Goal: Task Accomplishment & Management: Use online tool/utility

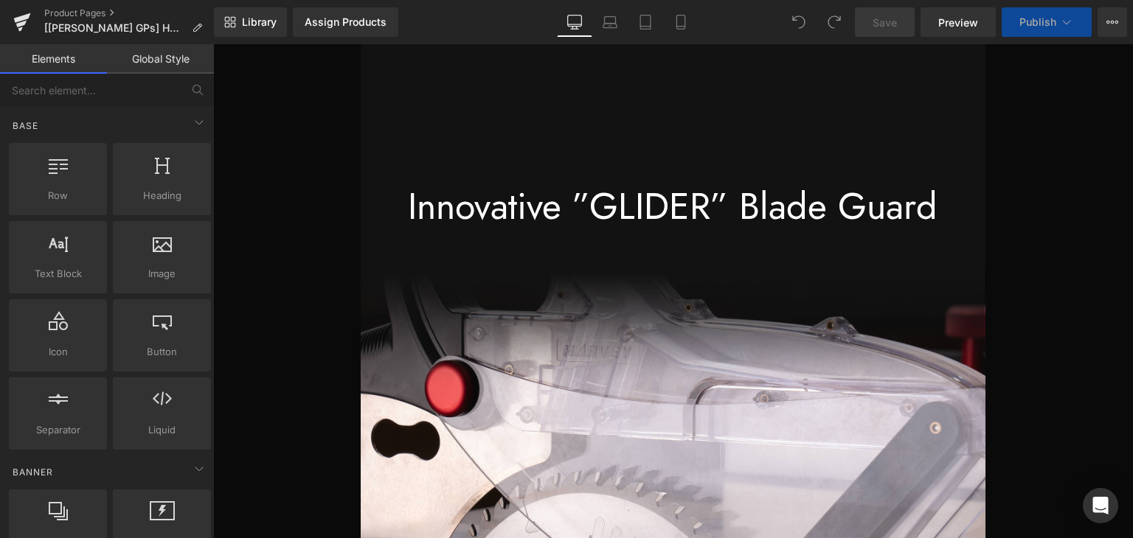
scroll to position [20949, 0]
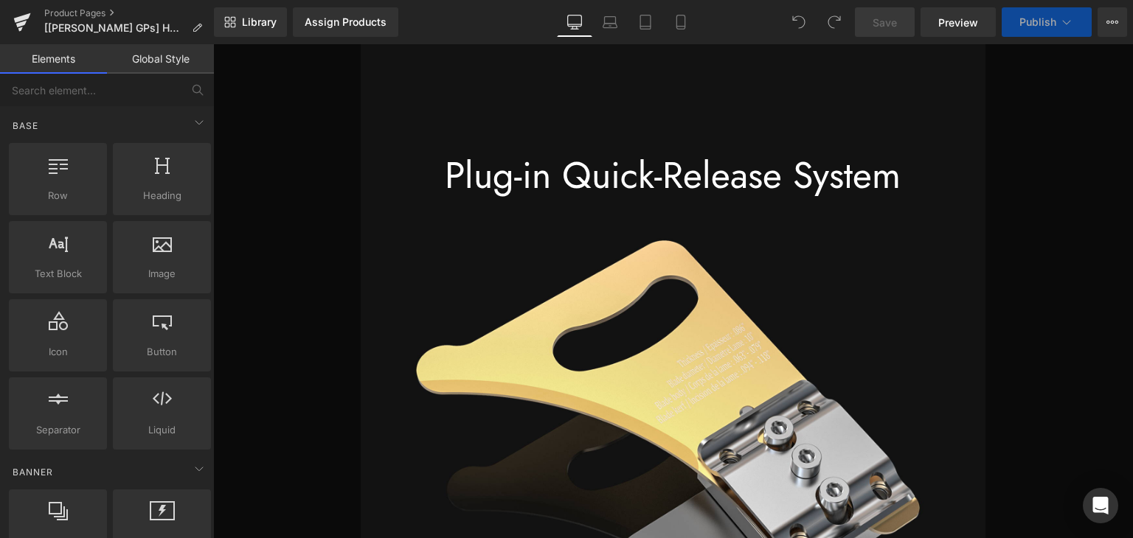
click at [619, 175] on div "Plug-in Quick-Release System Text Block" at bounding box center [673, 175] width 625 height 48
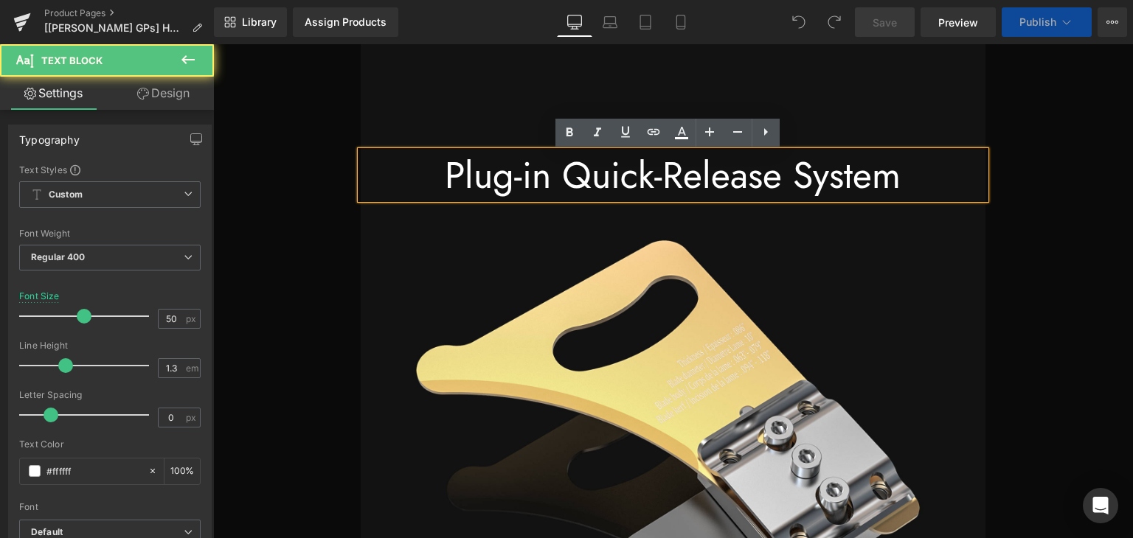
click at [670, 178] on div "Plug-in Quick-Release System" at bounding box center [673, 175] width 603 height 48
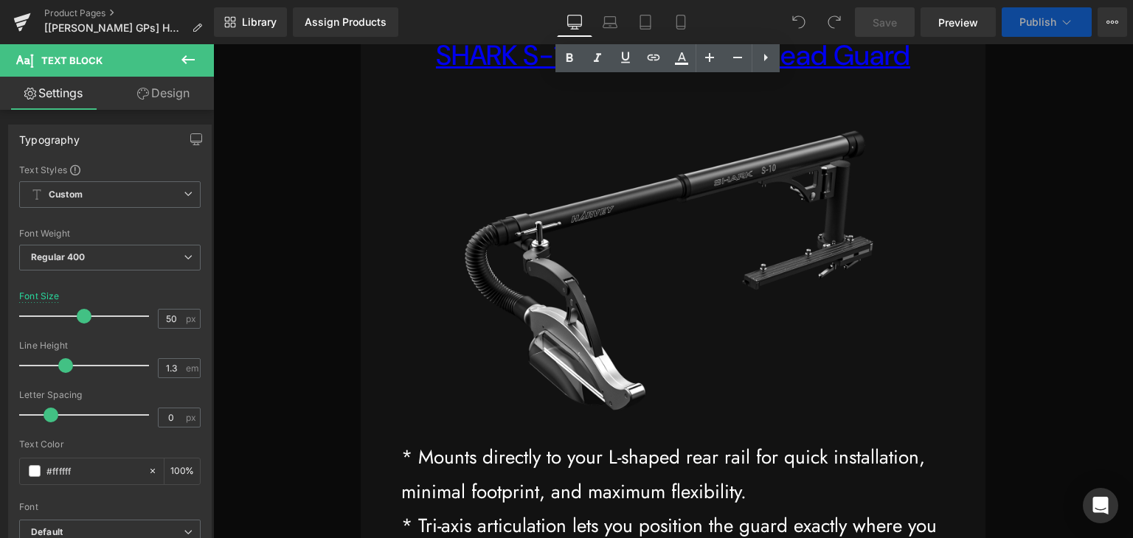
scroll to position [27556, 0]
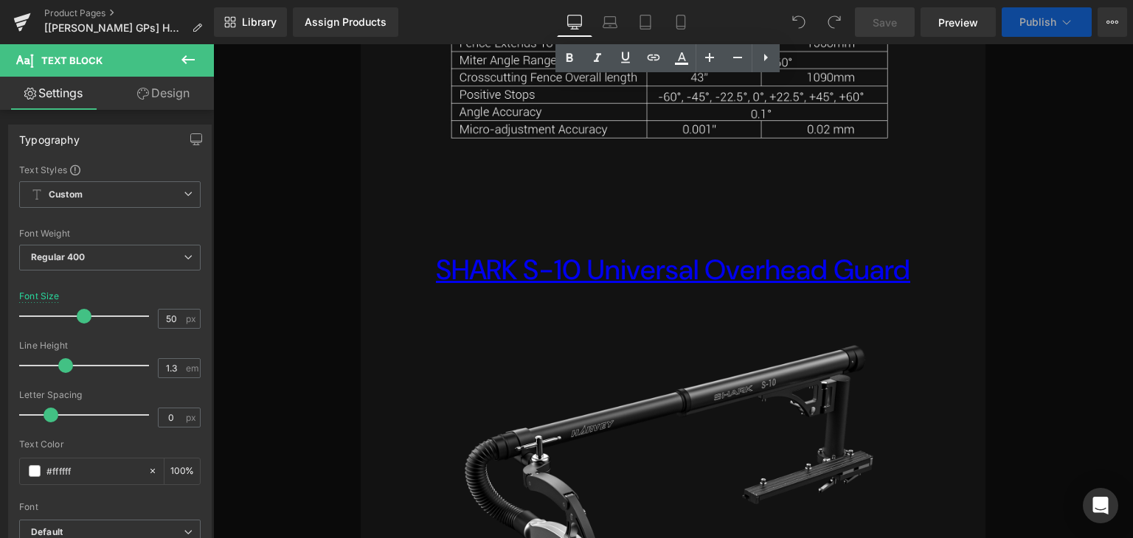
click at [729, 277] on link "SHARK S-10 Universal Overhead Guard" at bounding box center [673, 269] width 474 height 37
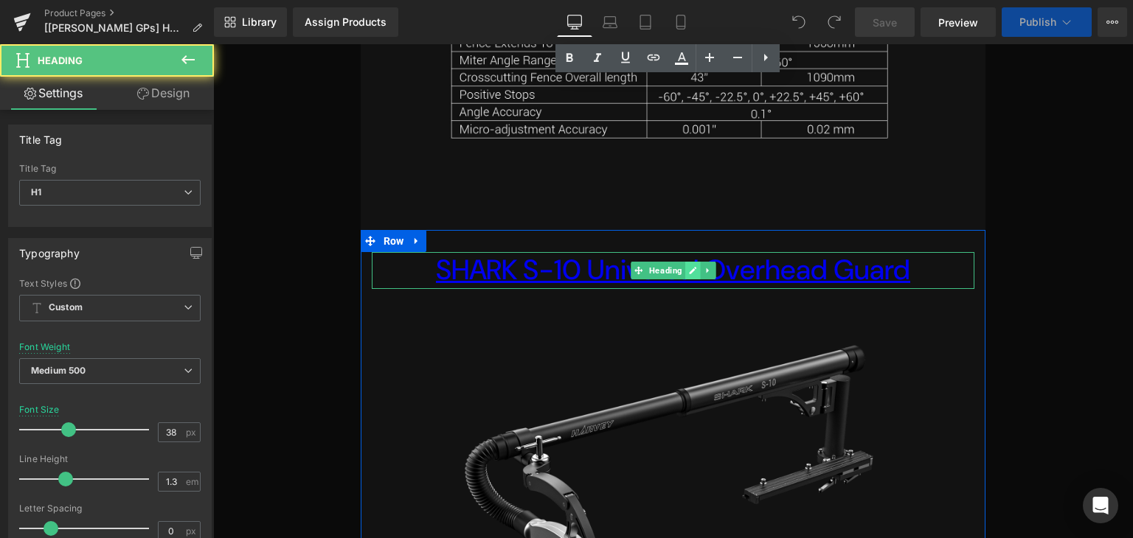
click at [690, 275] on icon at bounding box center [692, 270] width 8 height 9
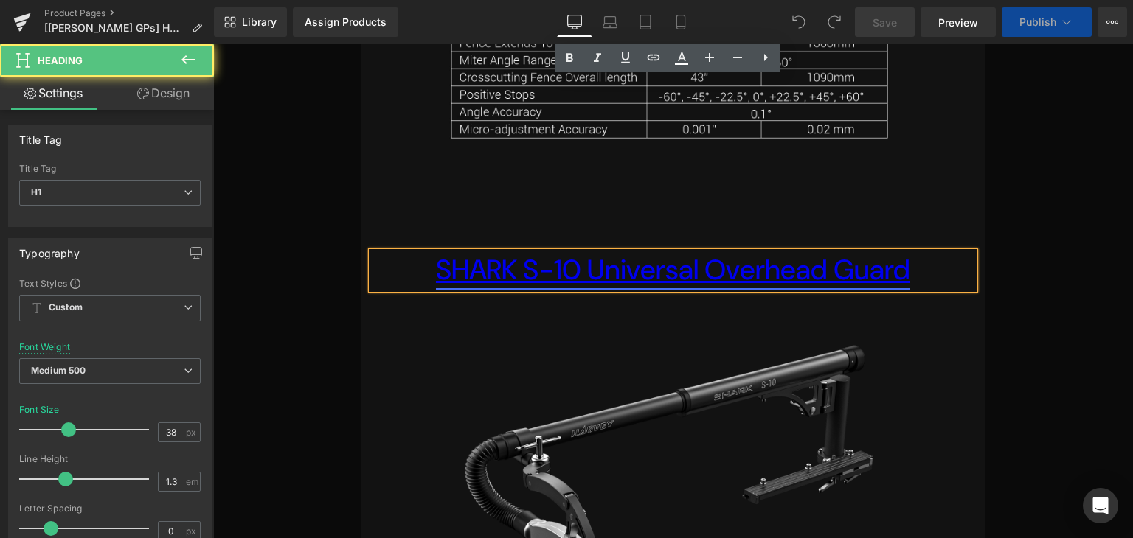
click at [670, 267] on link "SHARK S-10 Universal Overhead Guard" at bounding box center [673, 269] width 474 height 37
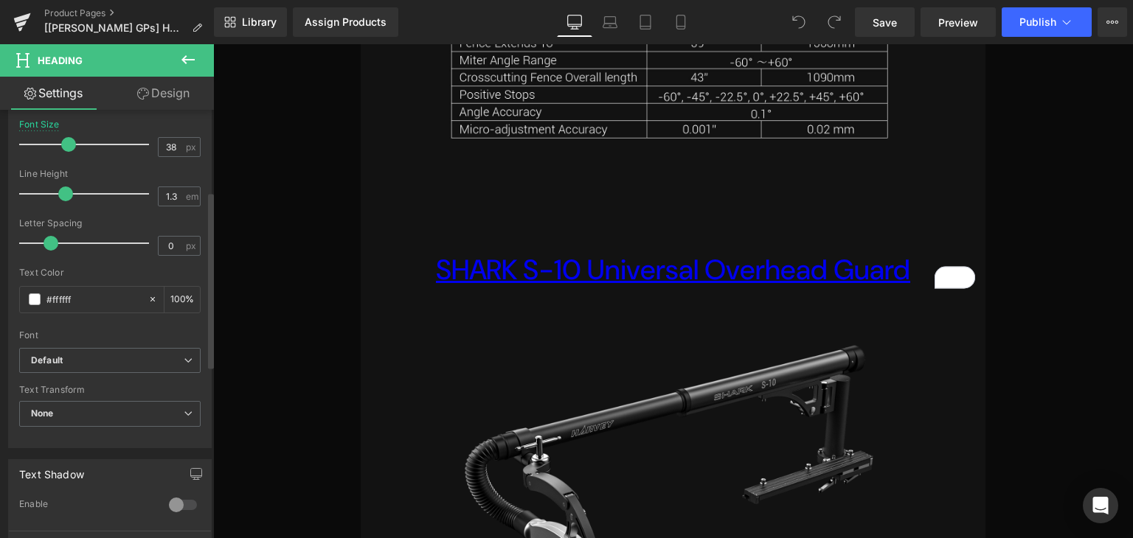
scroll to position [295, 0]
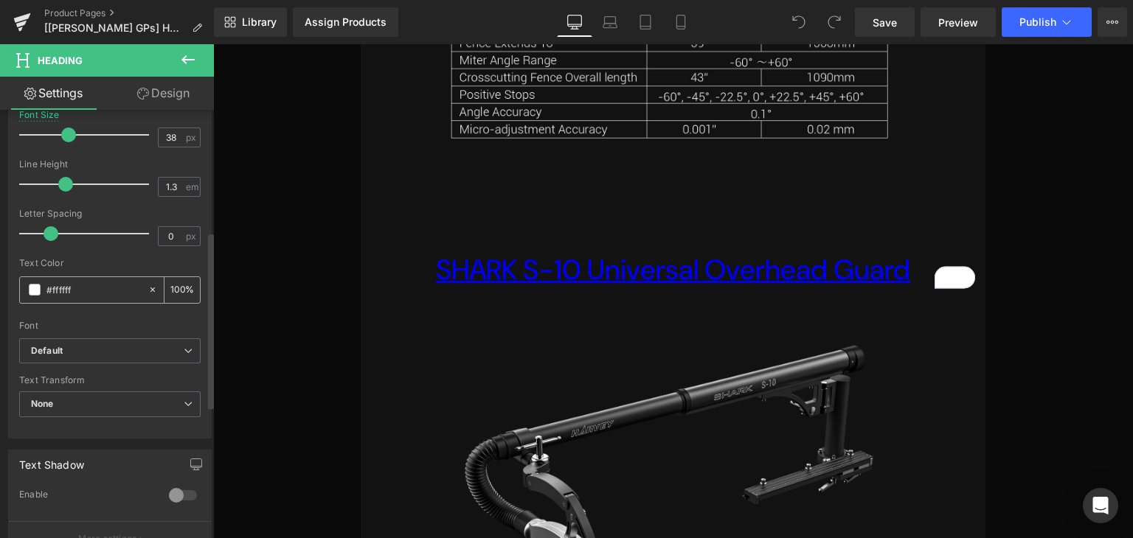
click at [35, 291] on span at bounding box center [35, 290] width 12 height 12
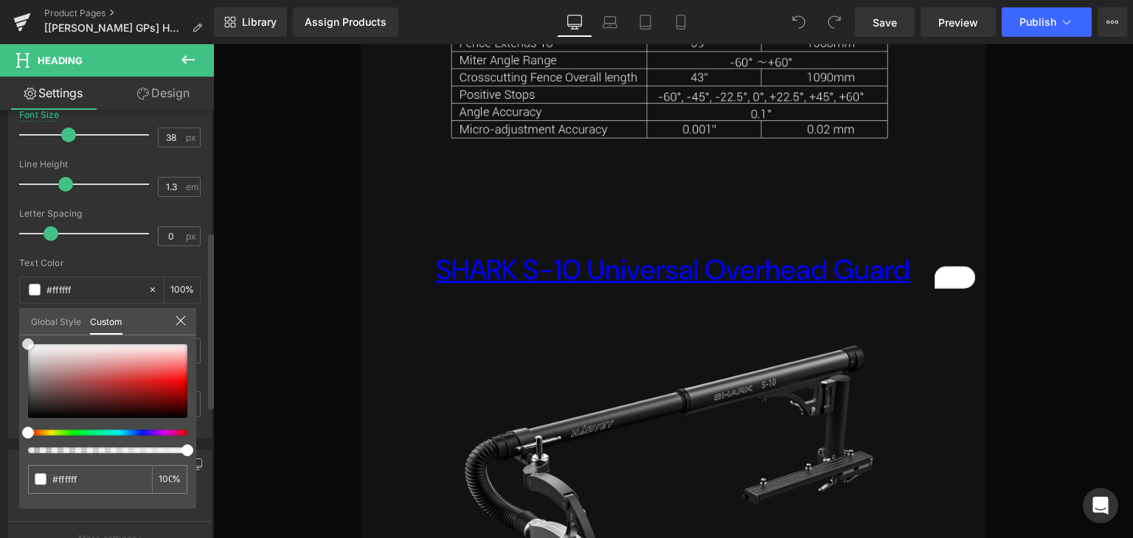
click at [110, 369] on div at bounding box center [107, 381] width 159 height 74
click at [125, 372] on div at bounding box center [107, 381] width 159 height 74
drag, startPoint x: 94, startPoint y: 369, endPoint x: 21, endPoint y: 346, distance: 76.0
click at [28, 346] on div at bounding box center [107, 381] width 159 height 74
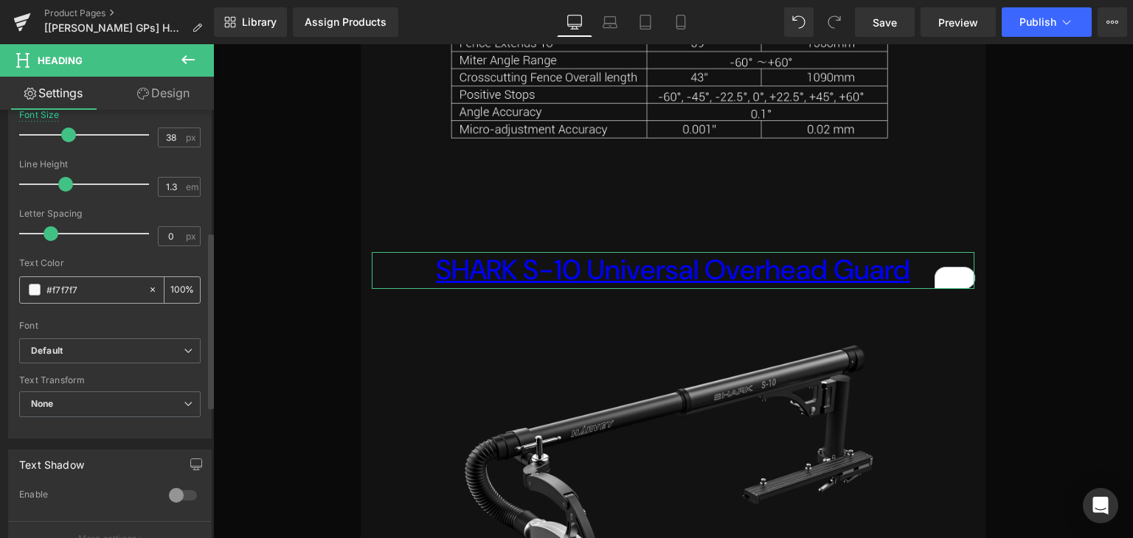
click at [67, 291] on input "#ffffff" at bounding box center [93, 290] width 94 height 16
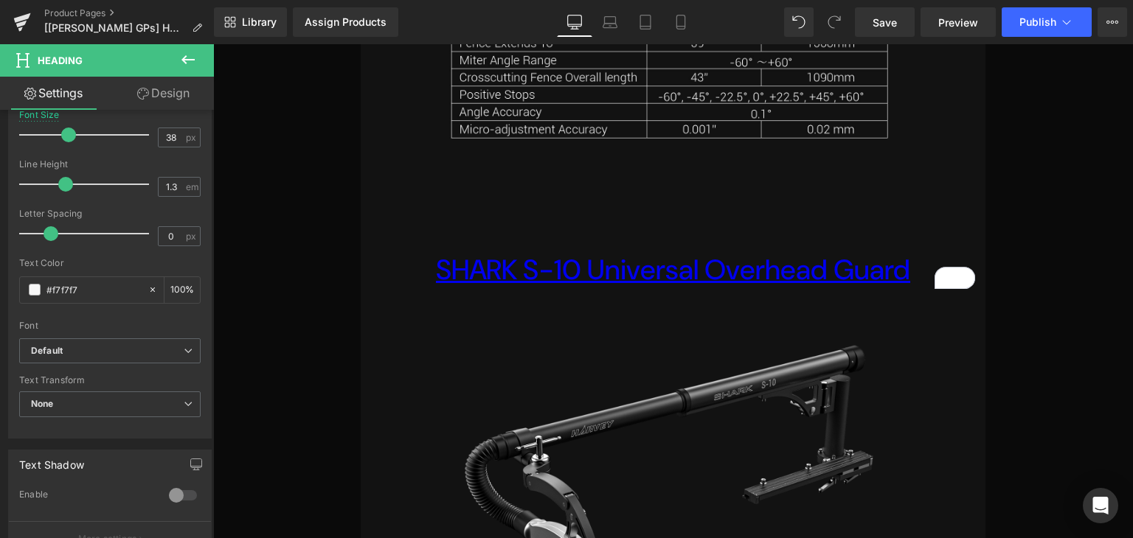
type input "#f7f7f7"
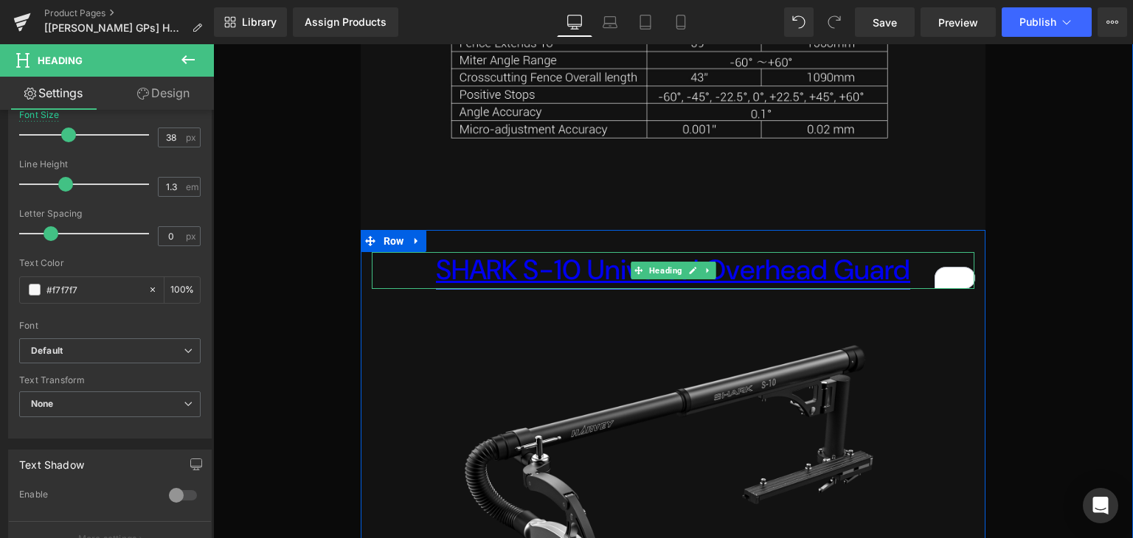
click at [726, 271] on link "SHARK S-10 Universal Overhead Guard" at bounding box center [673, 269] width 474 height 37
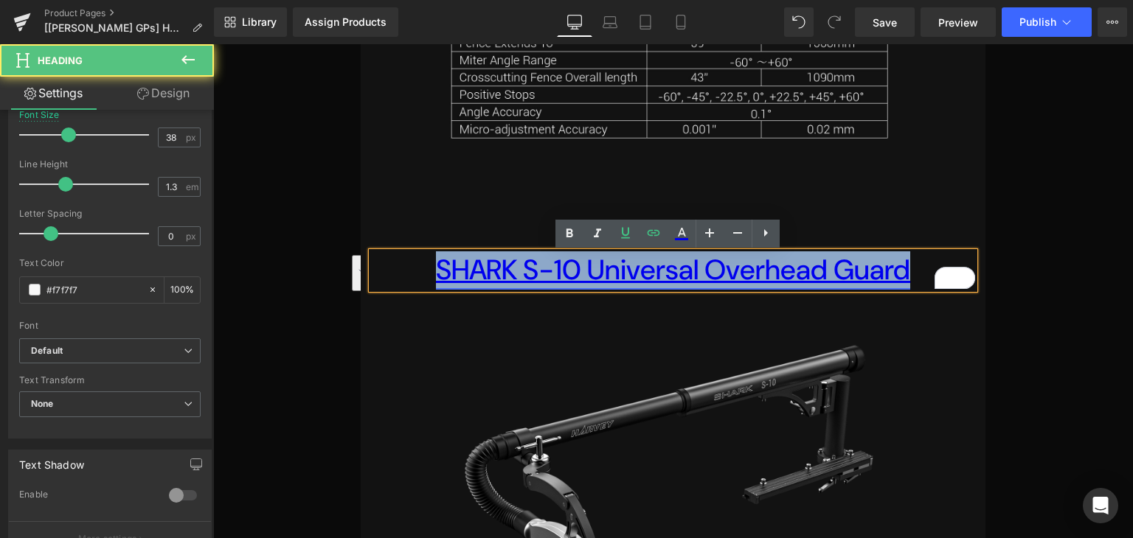
drag, startPoint x: 903, startPoint y: 273, endPoint x: 439, endPoint y: 281, distance: 464.0
click at [439, 281] on link "SHARK S-10 Universal Overhead Guard" at bounding box center [673, 269] width 474 height 37
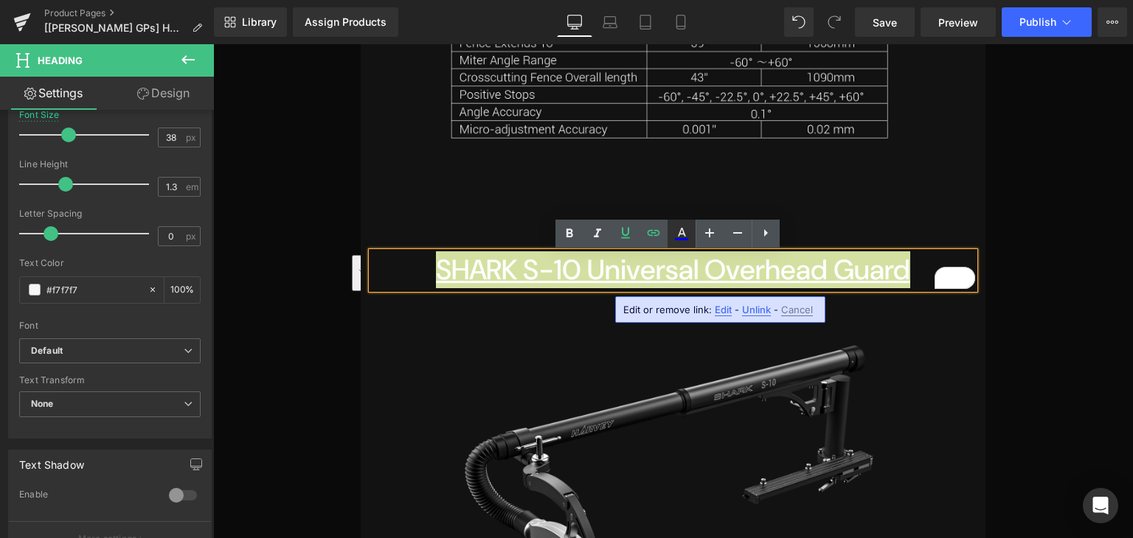
click at [676, 237] on icon at bounding box center [682, 234] width 18 height 18
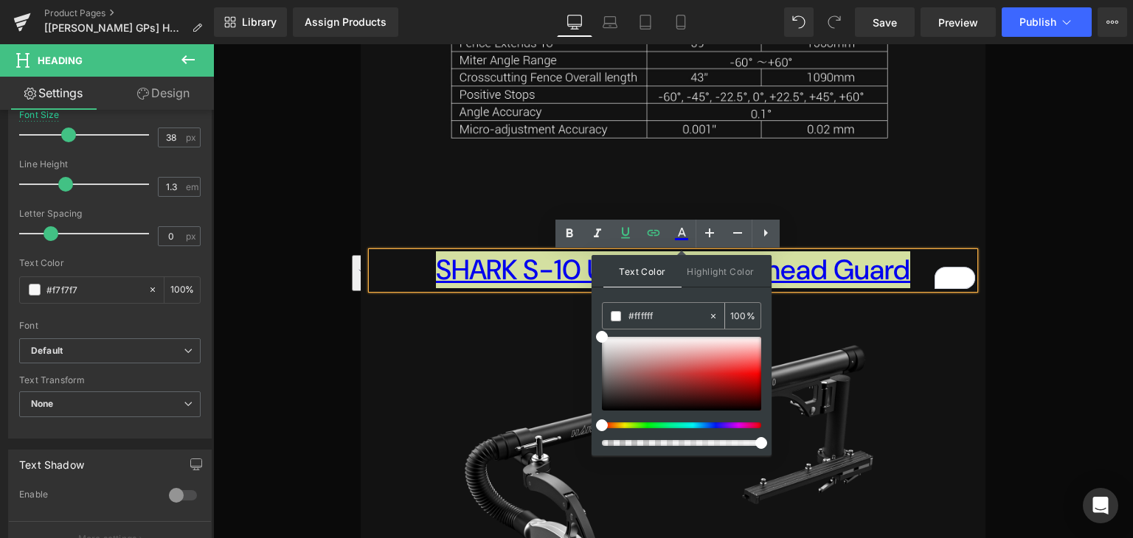
click at [650, 313] on input "#ffffff" at bounding box center [668, 316] width 80 height 16
click at [658, 315] on input "#ffffff" at bounding box center [668, 316] width 80 height 16
paste input "f7f7f7"
click at [716, 293] on div "Text Color Highlight Color #333333 #f7f7f7 100 % transparent 0 %" at bounding box center [681, 355] width 180 height 201
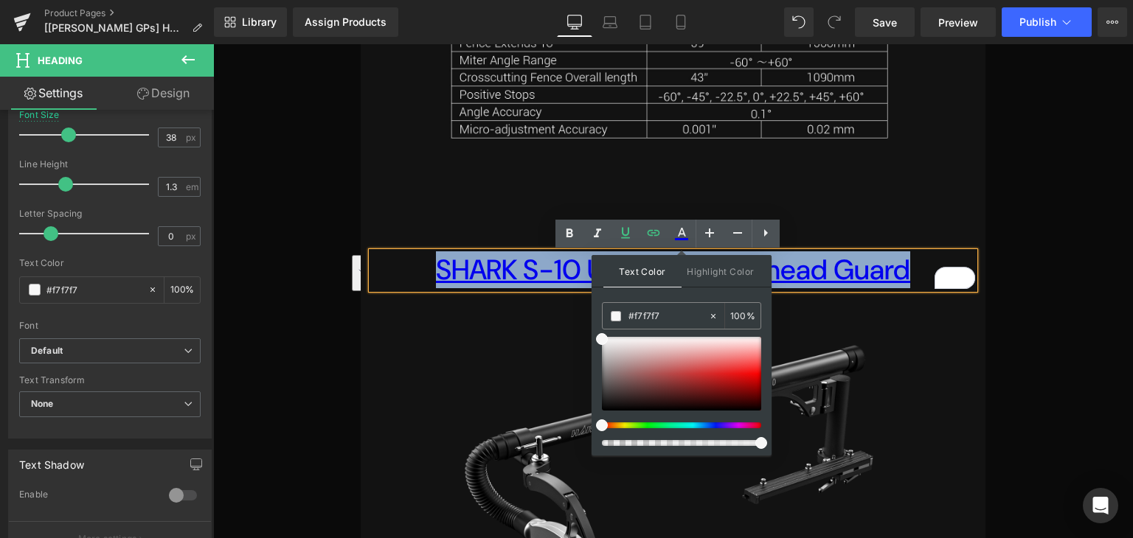
click at [938, 201] on div at bounding box center [673, 197] width 625 height 66
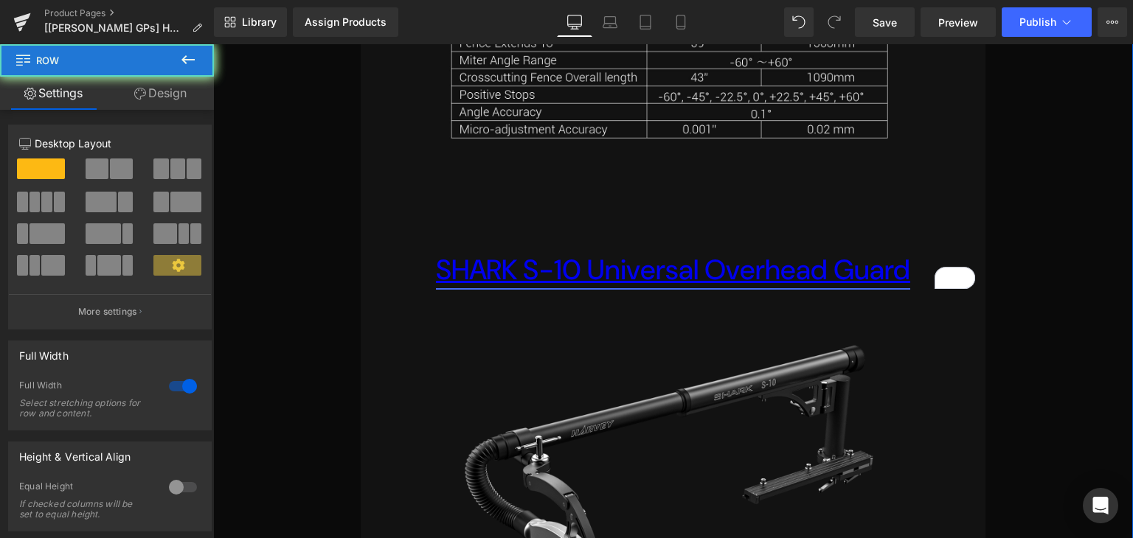
click at [790, 270] on link "SHARK S-10 Universal Overhead Guard" at bounding box center [673, 269] width 474 height 37
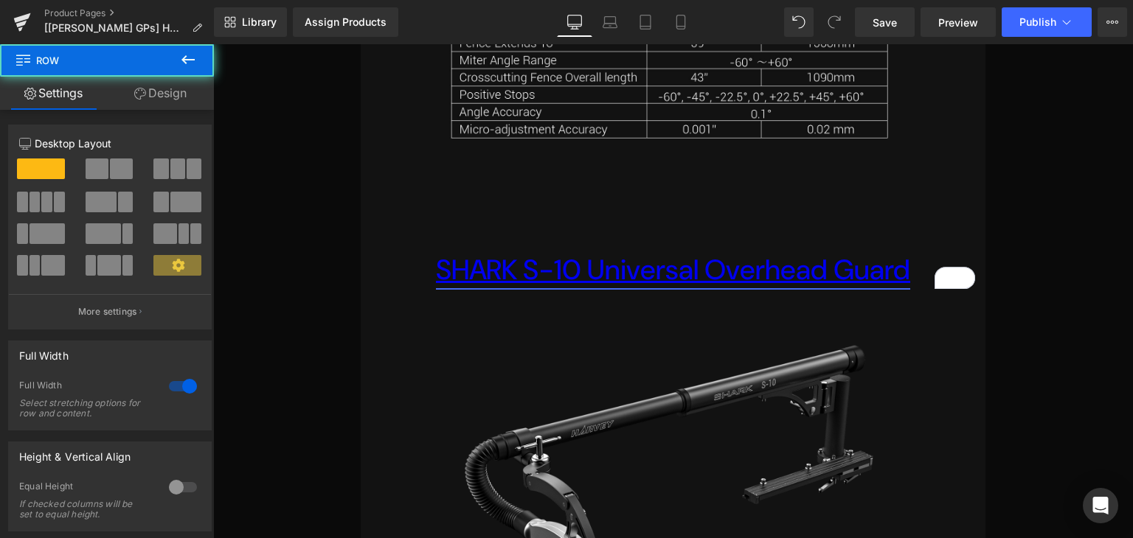
click at [838, 285] on link "SHARK S-10 Universal Overhead Guard" at bounding box center [673, 269] width 474 height 37
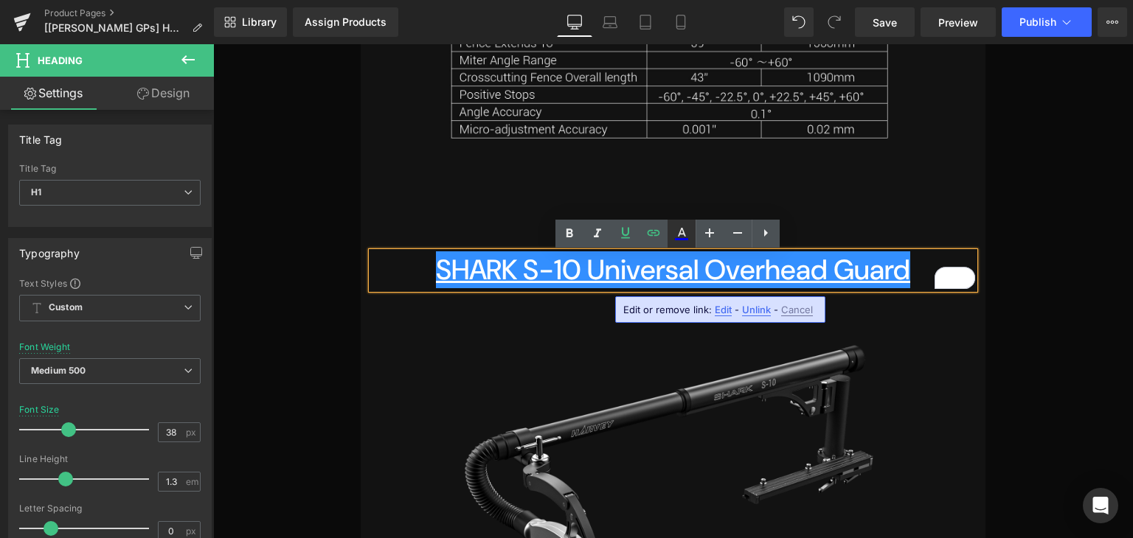
click at [690, 233] on link at bounding box center [681, 234] width 28 height 28
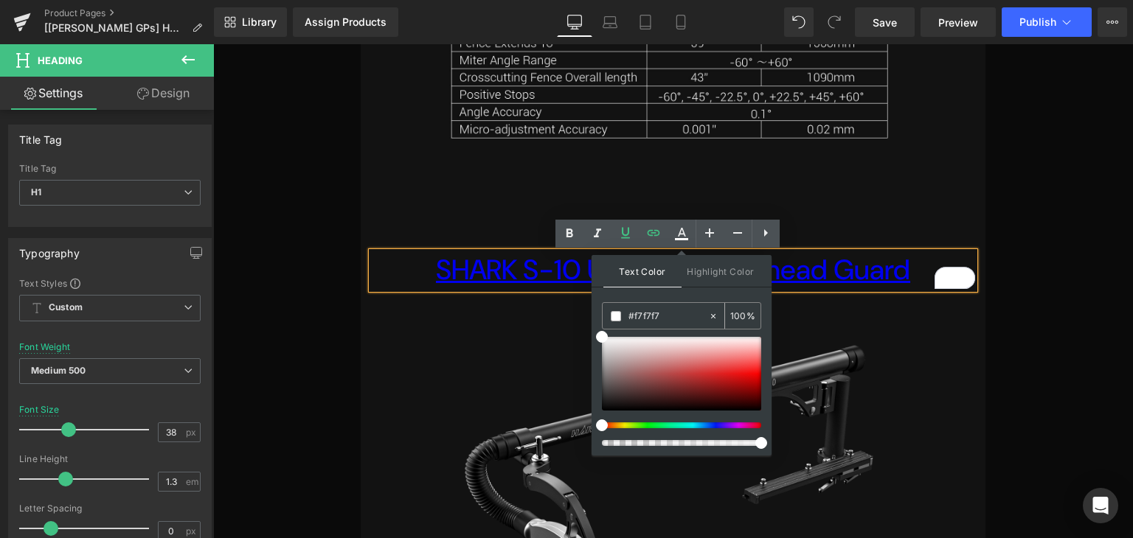
click at [654, 316] on input "#f7f7f7" at bounding box center [668, 316] width 80 height 16
type input "#ffffff"
click at [726, 291] on div "Text Color Highlight Color #333333 #ffffff 100 % transparent 0 %" at bounding box center [681, 355] width 180 height 201
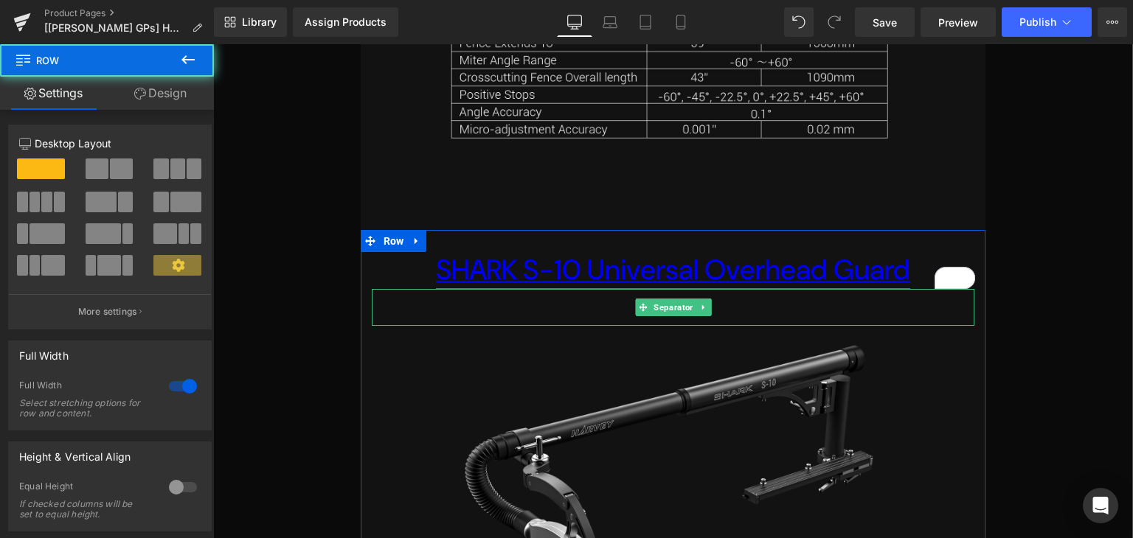
click at [672, 281] on link "SHARK S-10 Universal Overhead Guard" at bounding box center [673, 269] width 474 height 37
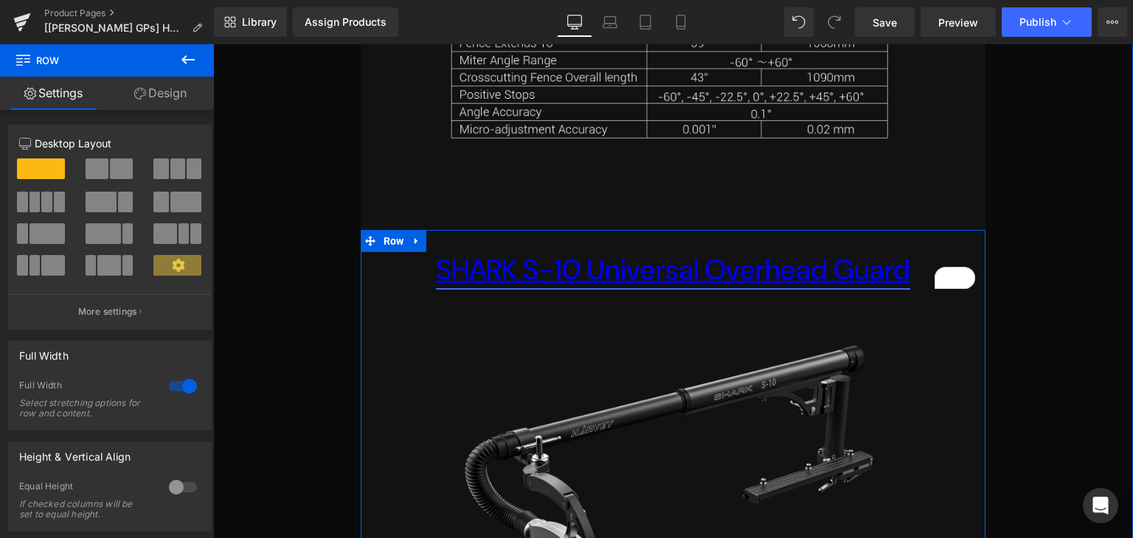
click at [744, 281] on link "SHARK S-10 Universal Overhead Guard" at bounding box center [673, 269] width 474 height 37
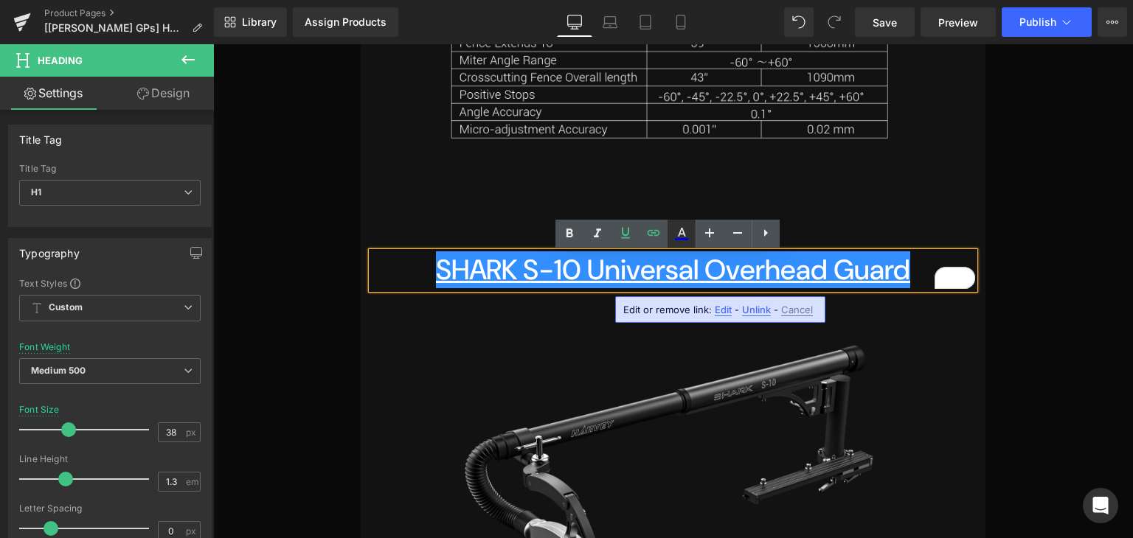
click at [676, 237] on icon at bounding box center [682, 234] width 18 height 18
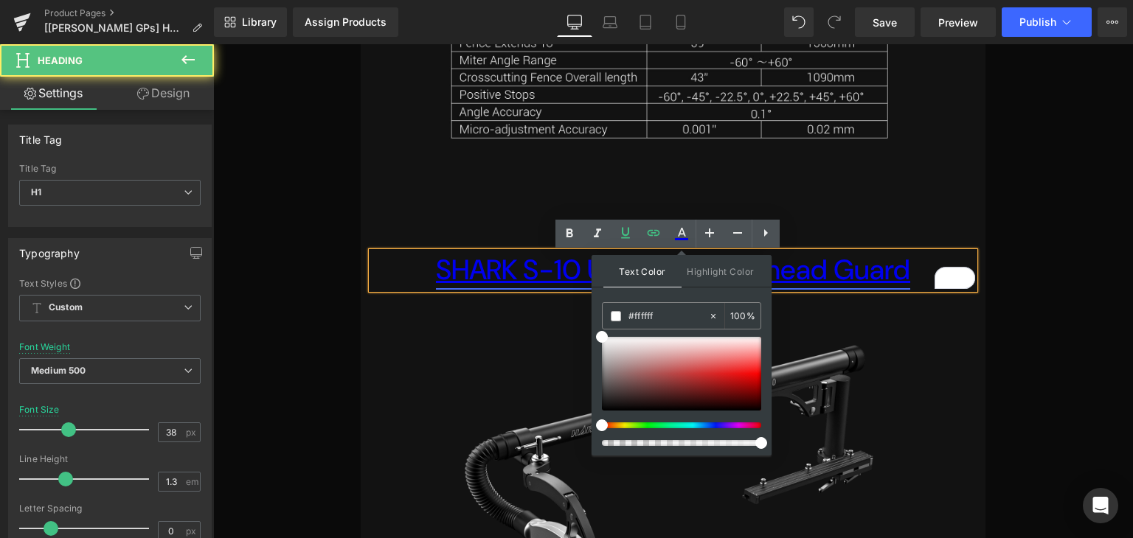
click at [835, 271] on link "SHARK S-10 Universal Overhead Guard" at bounding box center [673, 269] width 474 height 37
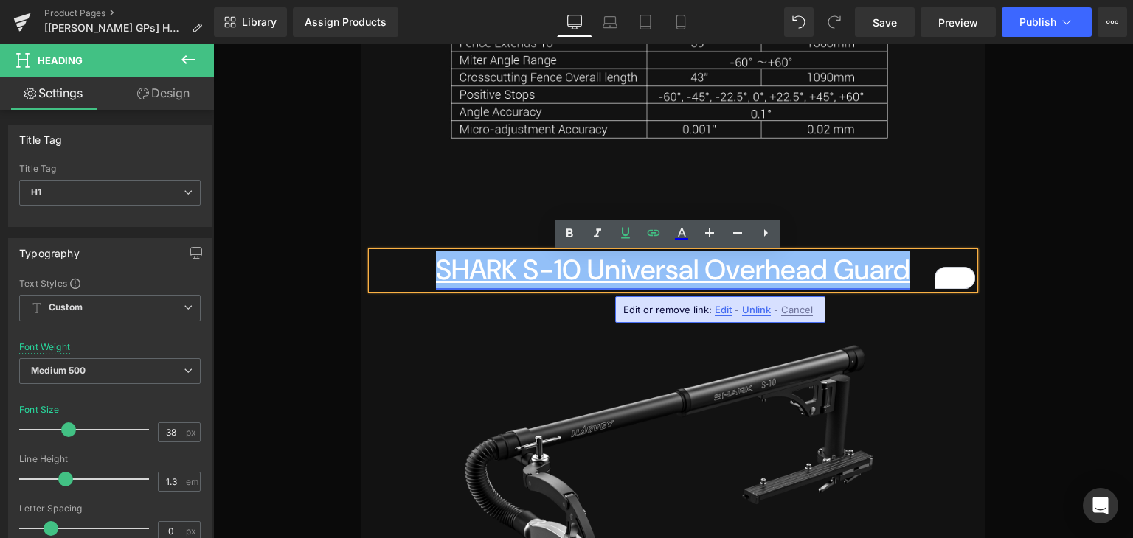
drag, startPoint x: 900, startPoint y: 277, endPoint x: 434, endPoint y: 261, distance: 466.4
click at [436, 261] on link "SHARK S-10 Universal Overhead Guard" at bounding box center [673, 269] width 474 height 37
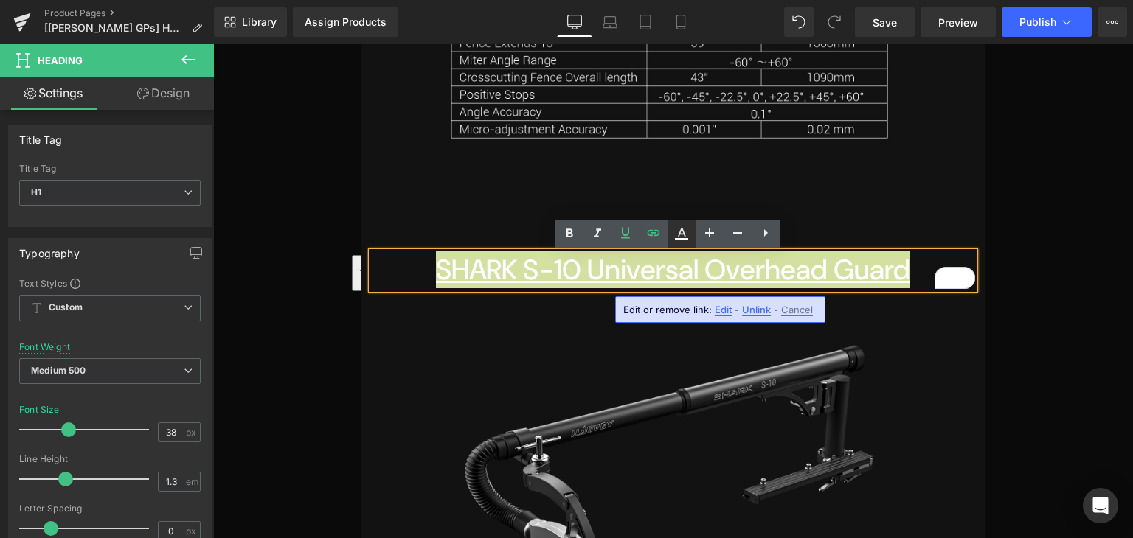
click at [679, 234] on icon at bounding box center [682, 232] width 8 height 9
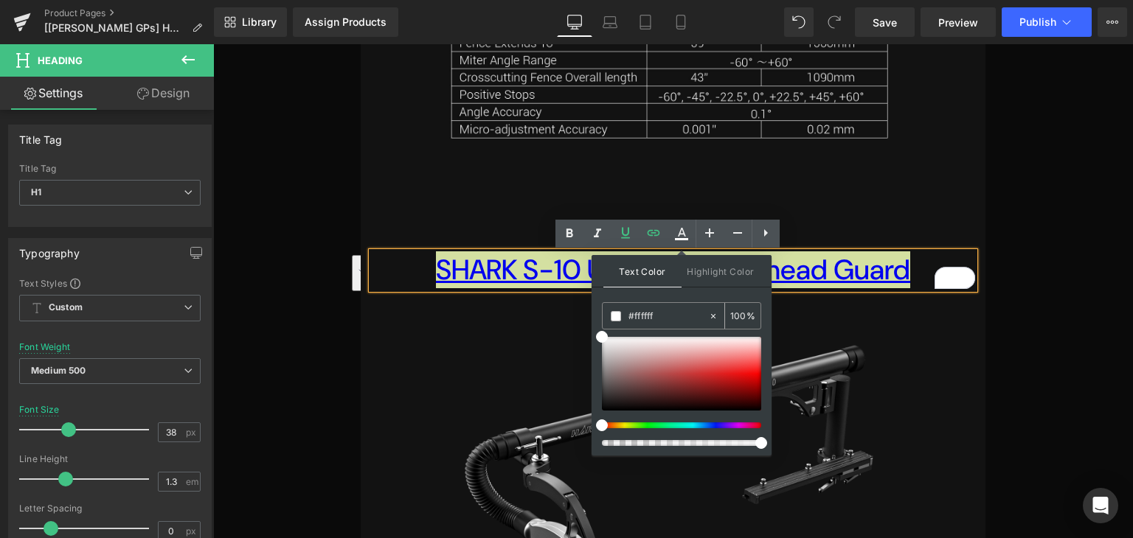
click at [653, 319] on input "#ffffff" at bounding box center [668, 316] width 80 height 16
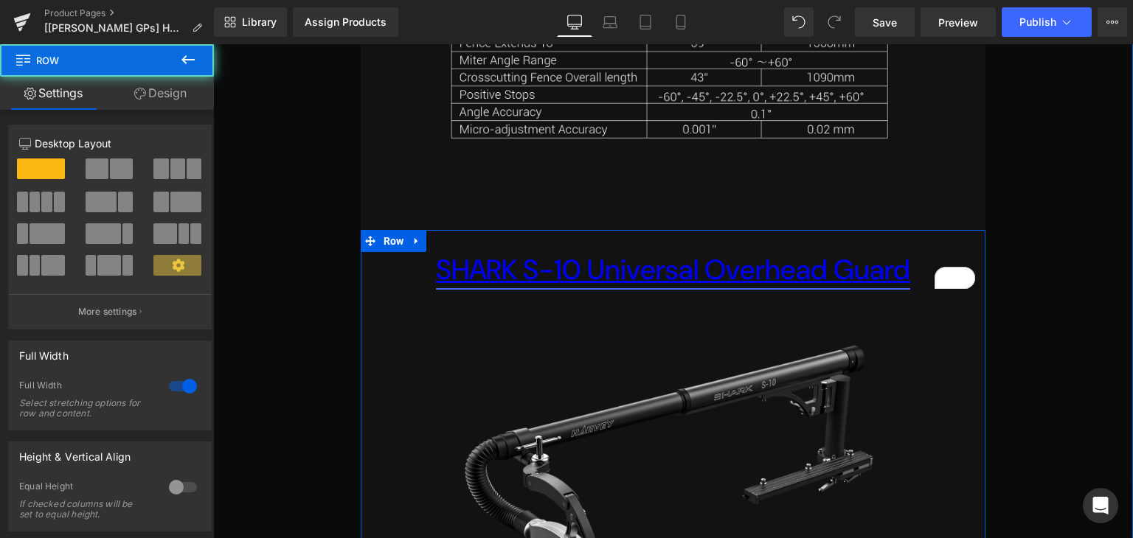
click at [662, 285] on link "SHARK S-10 Universal Overhead Guard" at bounding box center [673, 269] width 474 height 37
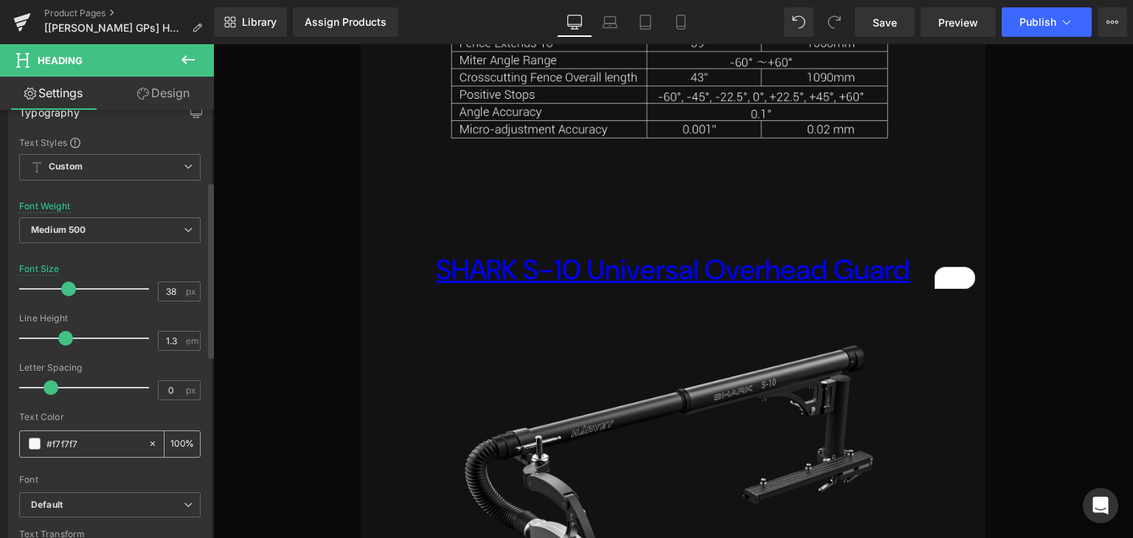
scroll to position [196, 0]
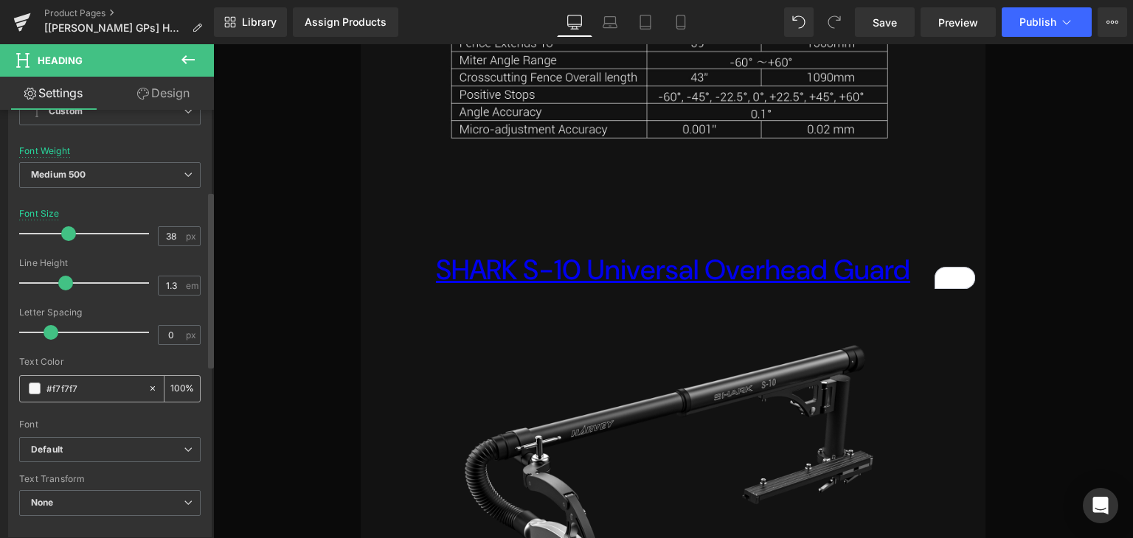
click at [80, 386] on input "#f7f7f7" at bounding box center [93, 389] width 94 height 16
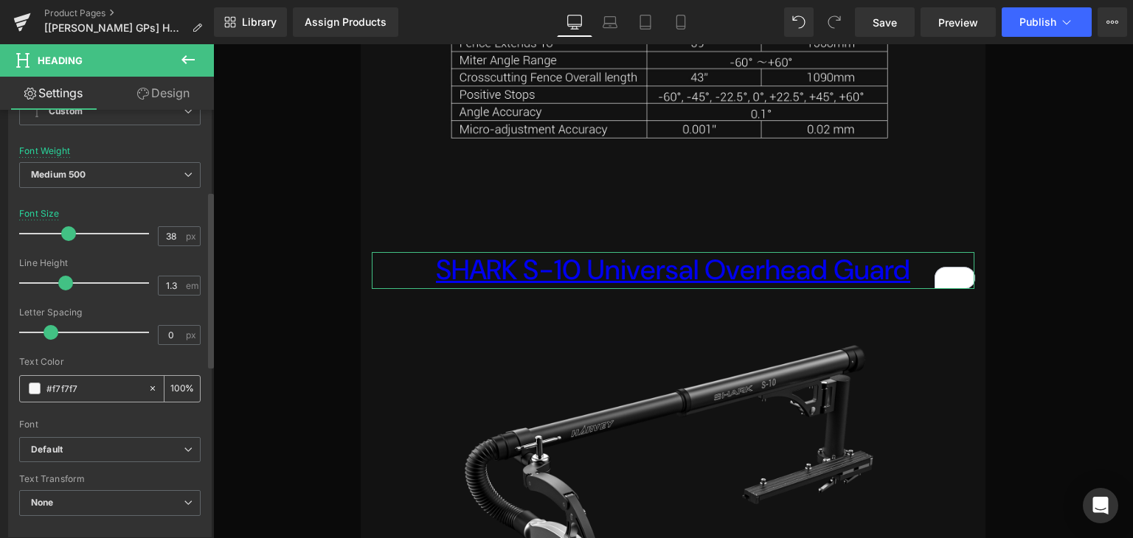
click at [35, 387] on span at bounding box center [35, 389] width 12 height 12
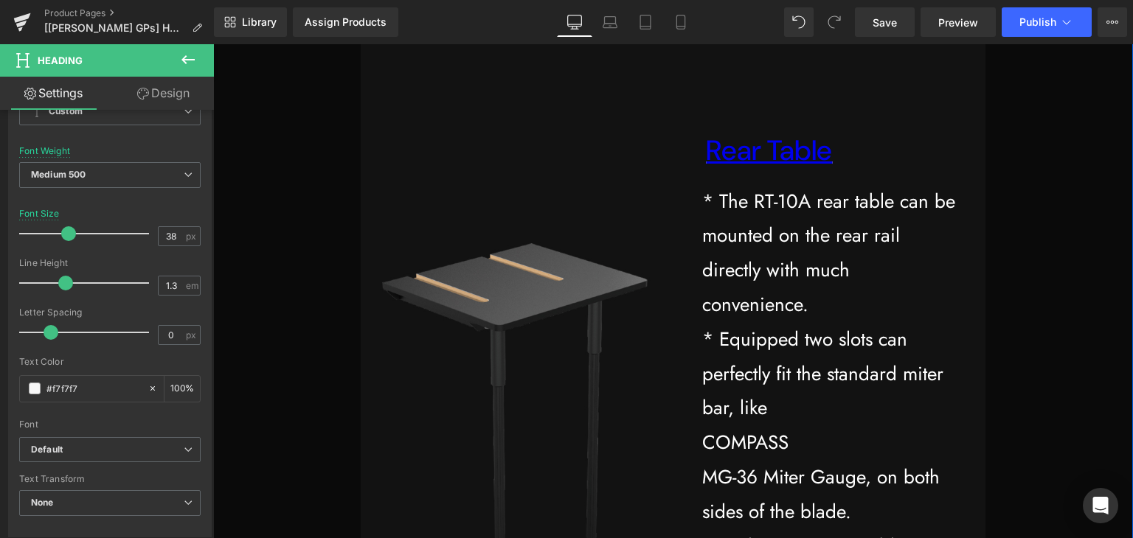
scroll to position [28736, 0]
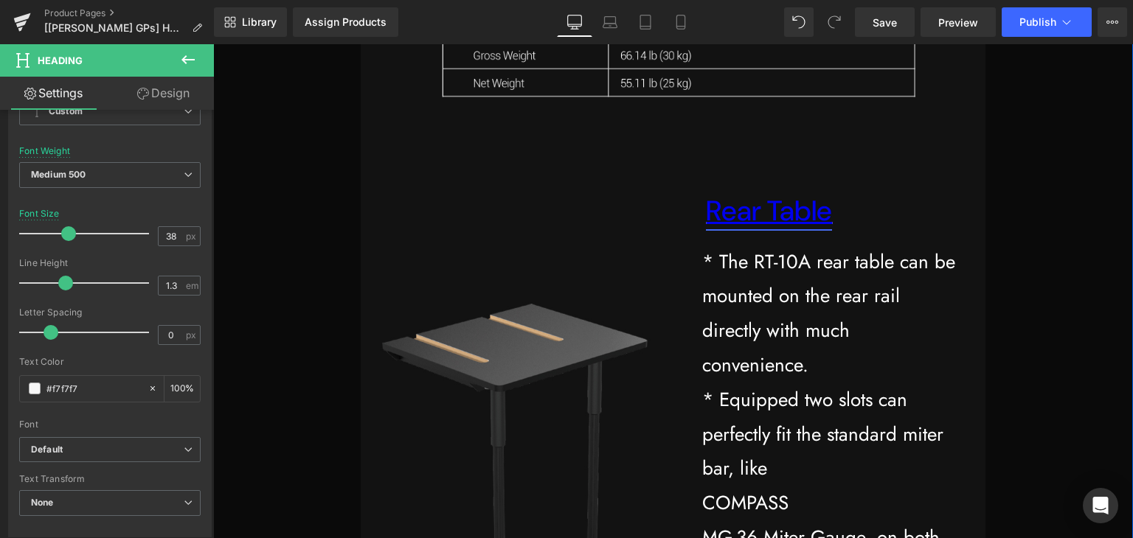
click at [763, 218] on link "Rear Table" at bounding box center [769, 210] width 126 height 37
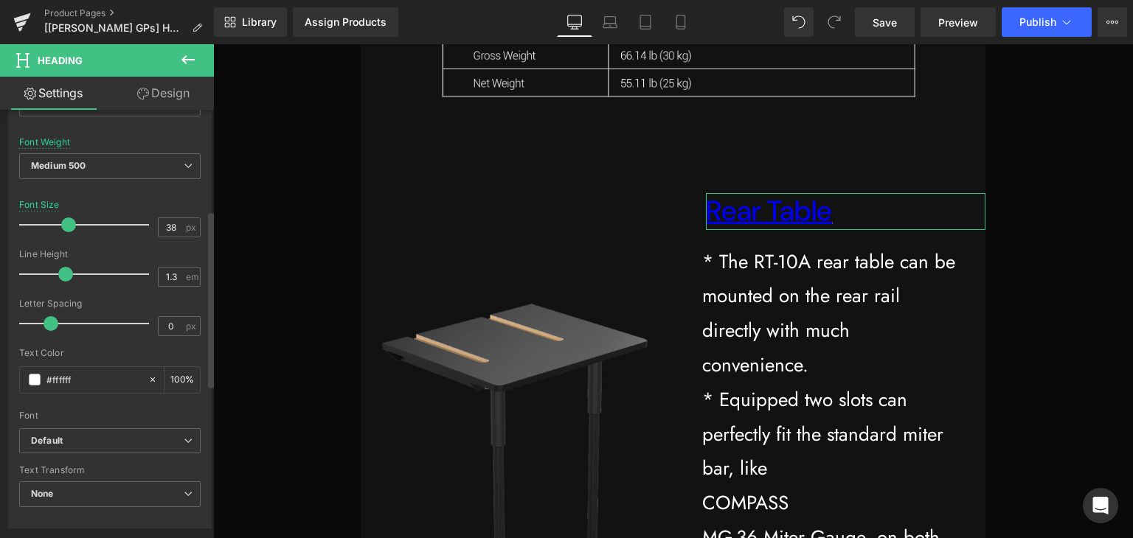
scroll to position [196, 0]
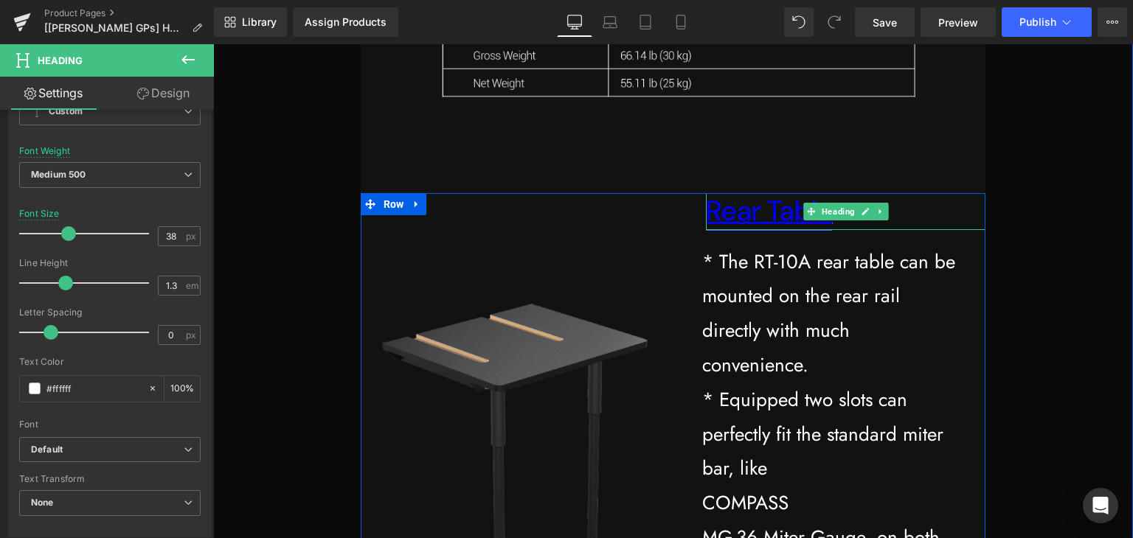
click at [768, 210] on link "Rear Table" at bounding box center [769, 210] width 126 height 37
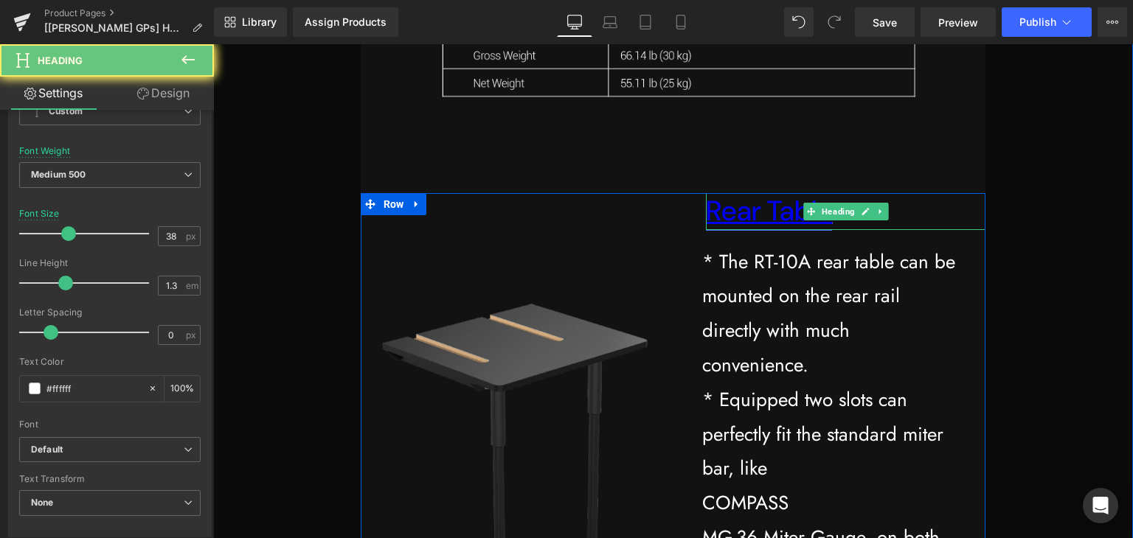
click at [777, 215] on link "Rear Table" at bounding box center [769, 210] width 126 height 37
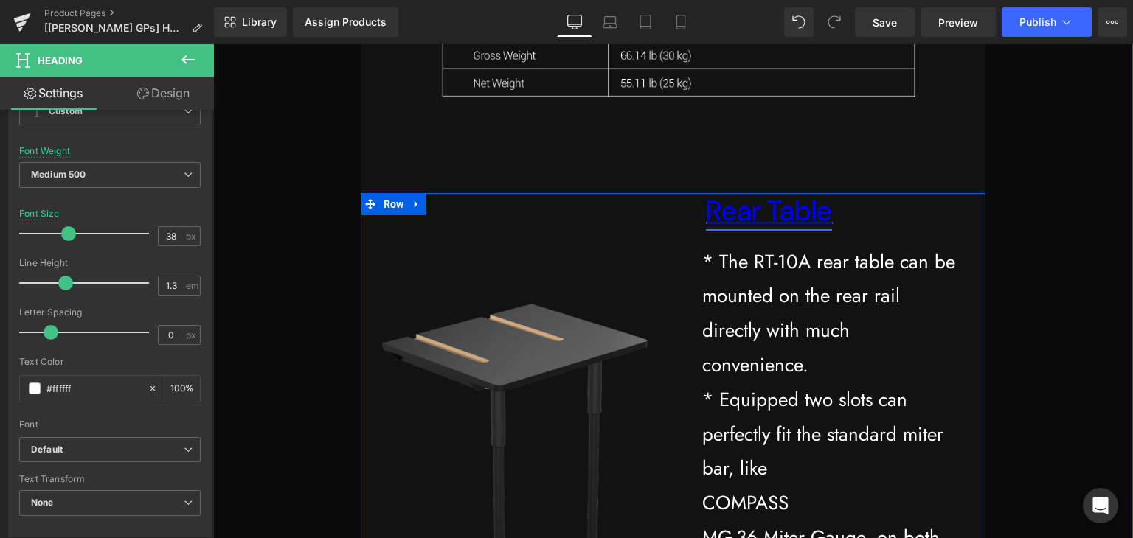
click at [777, 218] on link "Rear Table" at bounding box center [769, 210] width 126 height 37
drag, startPoint x: 842, startPoint y: 225, endPoint x: 715, endPoint y: 223, distance: 126.9
click at [715, 223] on h1 "Rear Table" at bounding box center [846, 211] width 280 height 36
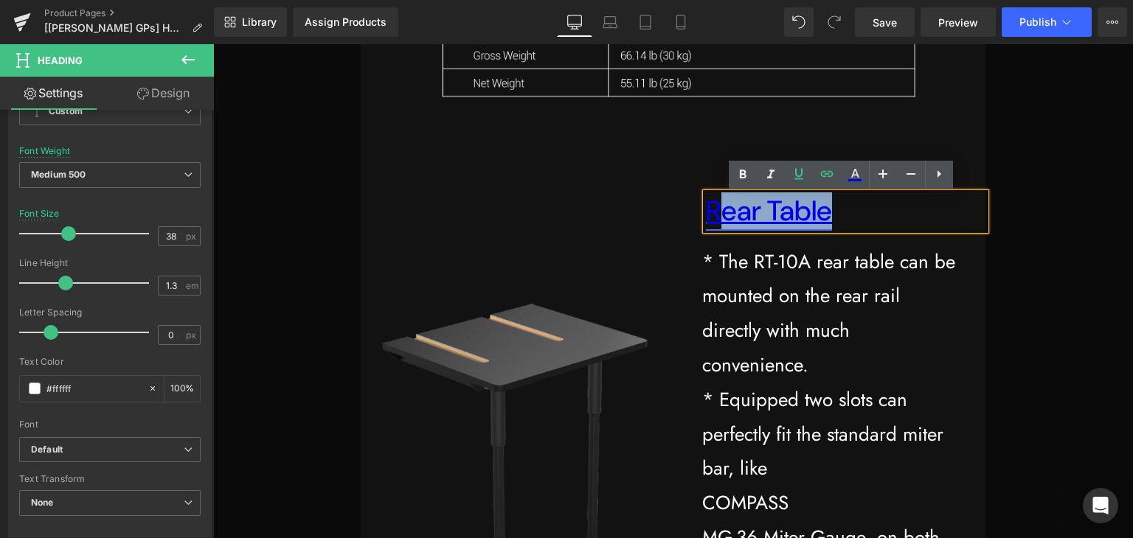
click at [765, 221] on link "Rear Table" at bounding box center [769, 210] width 126 height 37
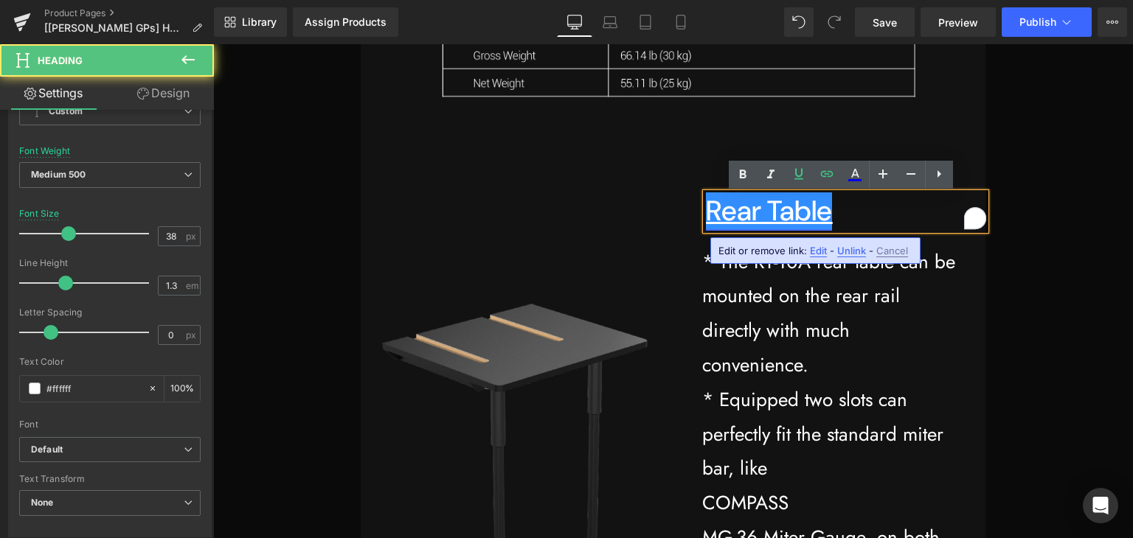
click at [824, 223] on link "Rear Table" at bounding box center [769, 210] width 126 height 37
drag, startPoint x: 828, startPoint y: 220, endPoint x: 696, endPoint y: 215, distance: 132.1
click at [706, 215] on div "Rear Table" at bounding box center [846, 211] width 280 height 36
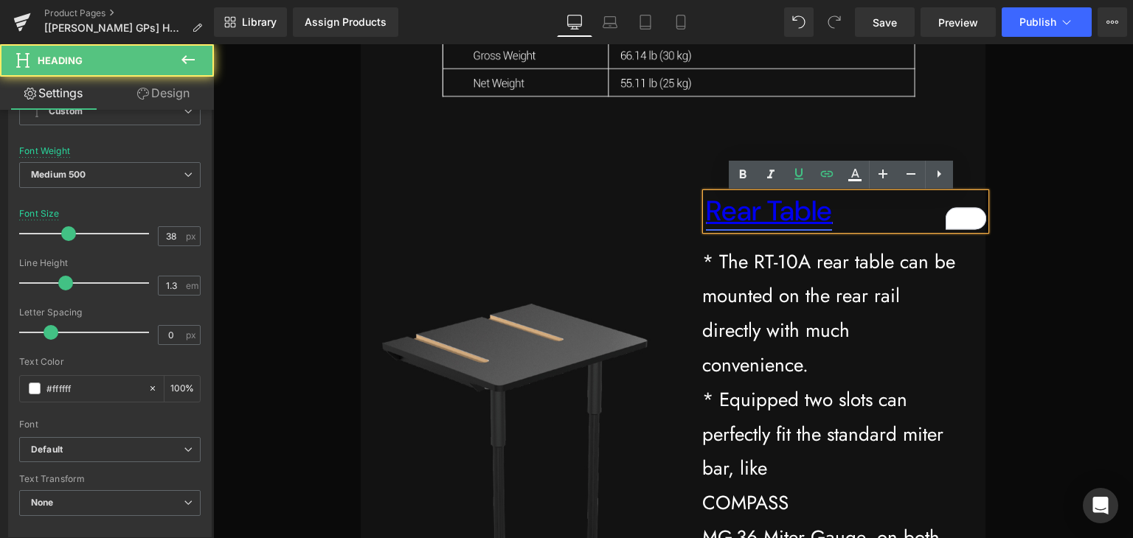
click at [779, 216] on link "Rear Table" at bounding box center [769, 210] width 126 height 37
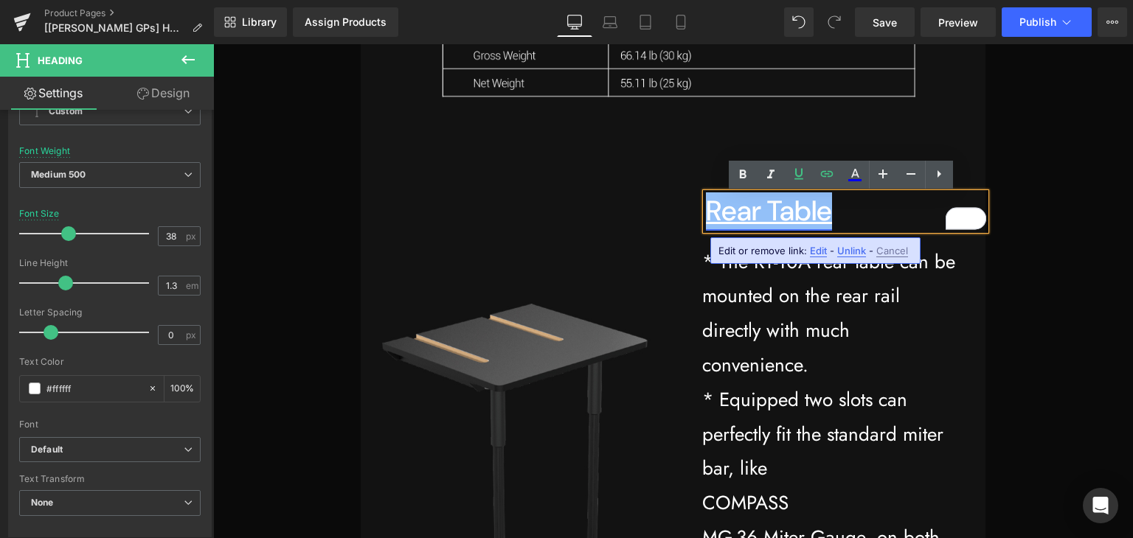
drag, startPoint x: 812, startPoint y: 216, endPoint x: 705, endPoint y: 216, distance: 106.9
click at [706, 216] on h1 "Rear Table" at bounding box center [846, 211] width 280 height 36
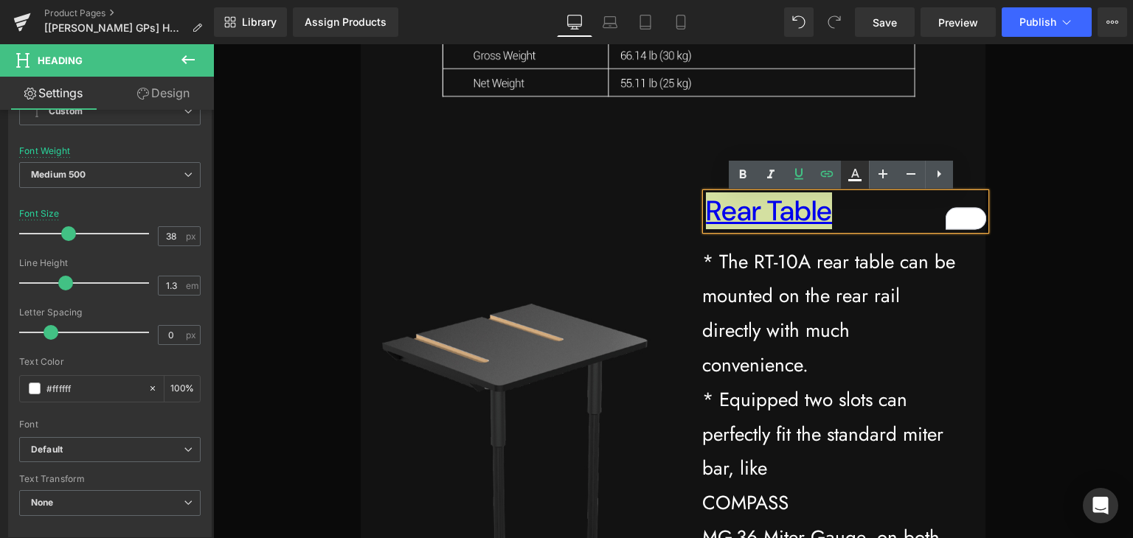
click at [853, 181] on icon at bounding box center [855, 175] width 18 height 18
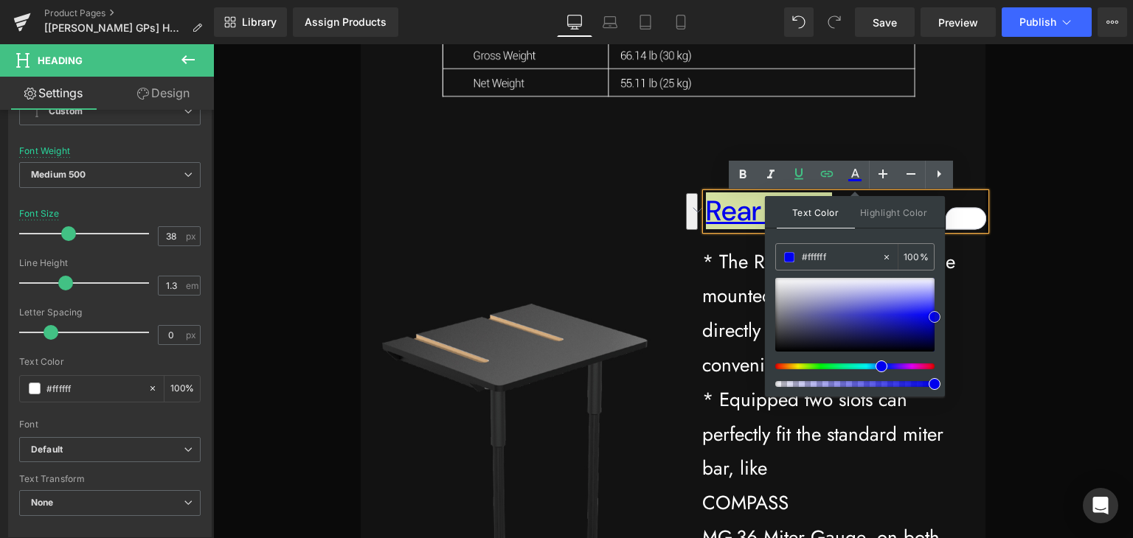
click at [867, 324] on div at bounding box center [854, 315] width 159 height 74
click at [822, 324] on div at bounding box center [854, 315] width 159 height 74
click at [880, 313] on div at bounding box center [854, 315] width 159 height 74
click at [891, 319] on div at bounding box center [854, 315] width 159 height 74
click at [836, 254] on input "#ffffff" at bounding box center [842, 257] width 80 height 16
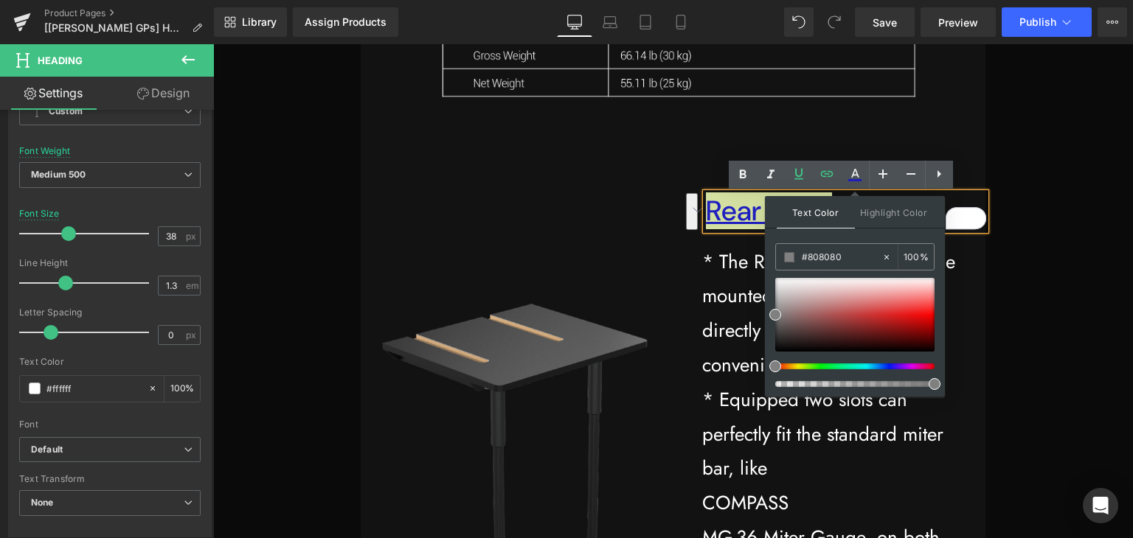
click at [899, 234] on div "Text Color Highlight Color #333333 #808080 100 % transparent 0 %" at bounding box center [855, 296] width 180 height 201
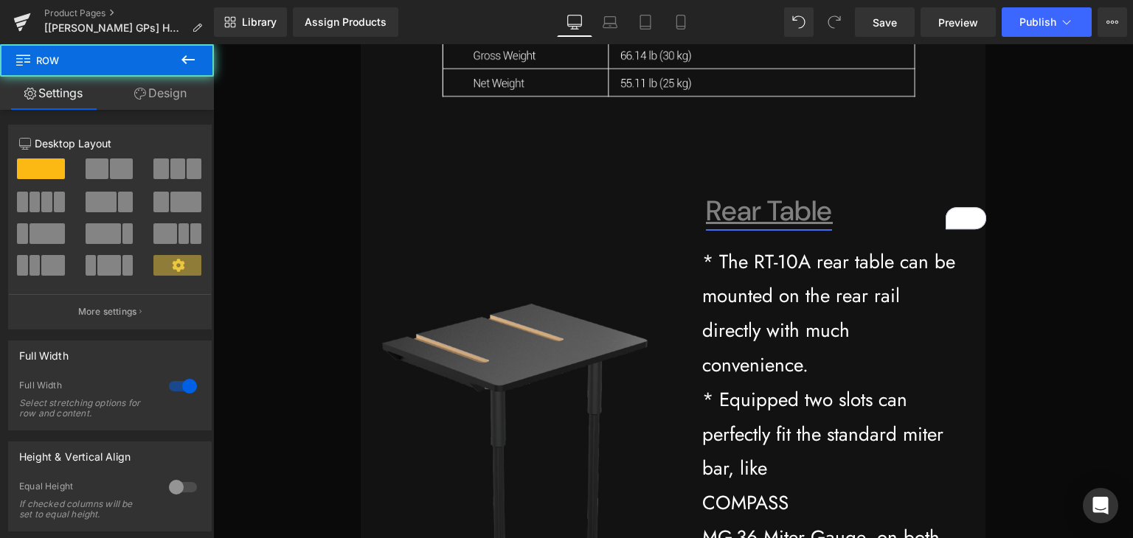
click at [801, 222] on link "Rear Table" at bounding box center [769, 210] width 126 height 37
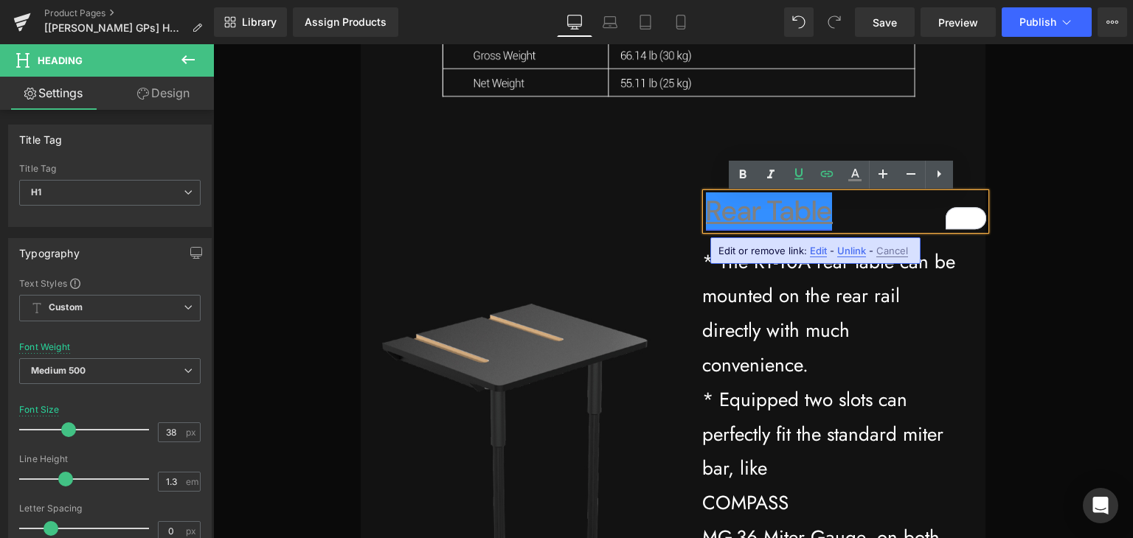
drag, startPoint x: 786, startPoint y: 216, endPoint x: 812, endPoint y: 221, distance: 26.2
click at [786, 216] on link "Rear Table" at bounding box center [769, 210] width 126 height 37
click at [842, 221] on h1 "Rear Table" at bounding box center [846, 211] width 280 height 36
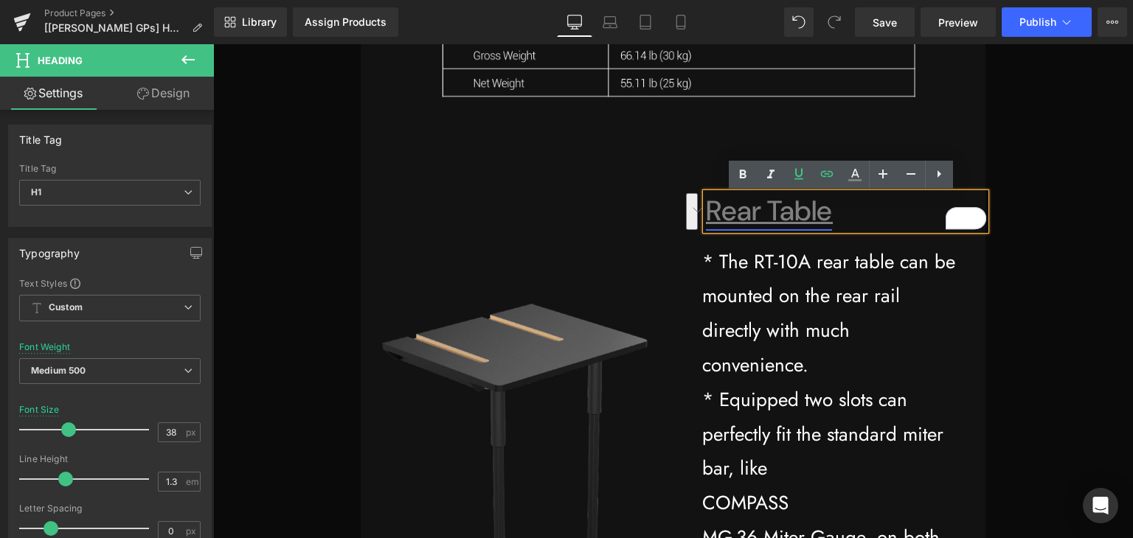
drag, startPoint x: 829, startPoint y: 218, endPoint x: 704, endPoint y: 215, distance: 125.4
click at [706, 213] on div "Rear Table" at bounding box center [846, 211] width 280 height 36
click at [779, 217] on link "Rear Table" at bounding box center [769, 210] width 126 height 37
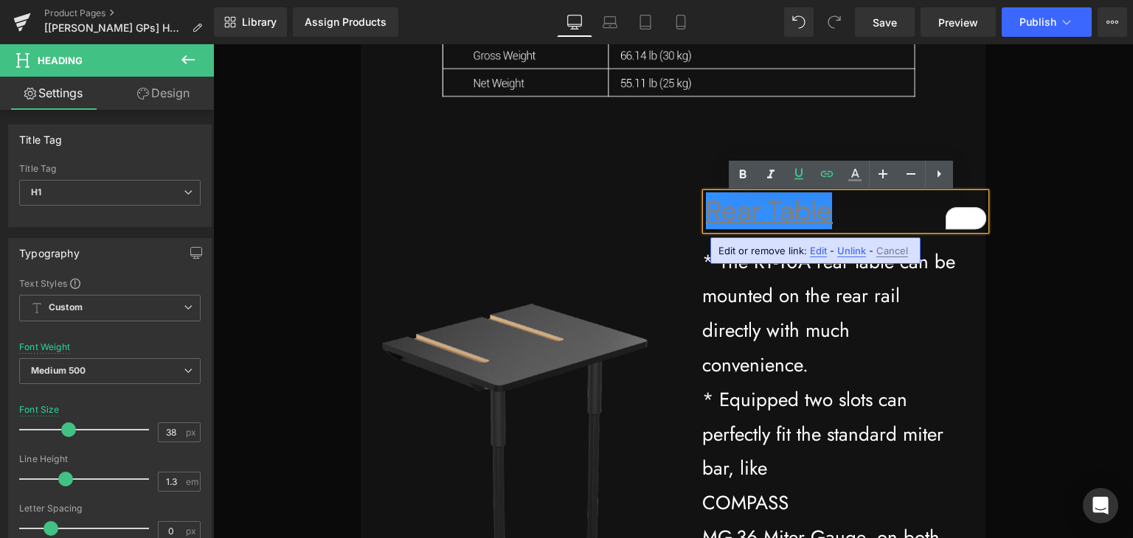
click at [839, 215] on h1 "Rear Table" at bounding box center [846, 211] width 280 height 36
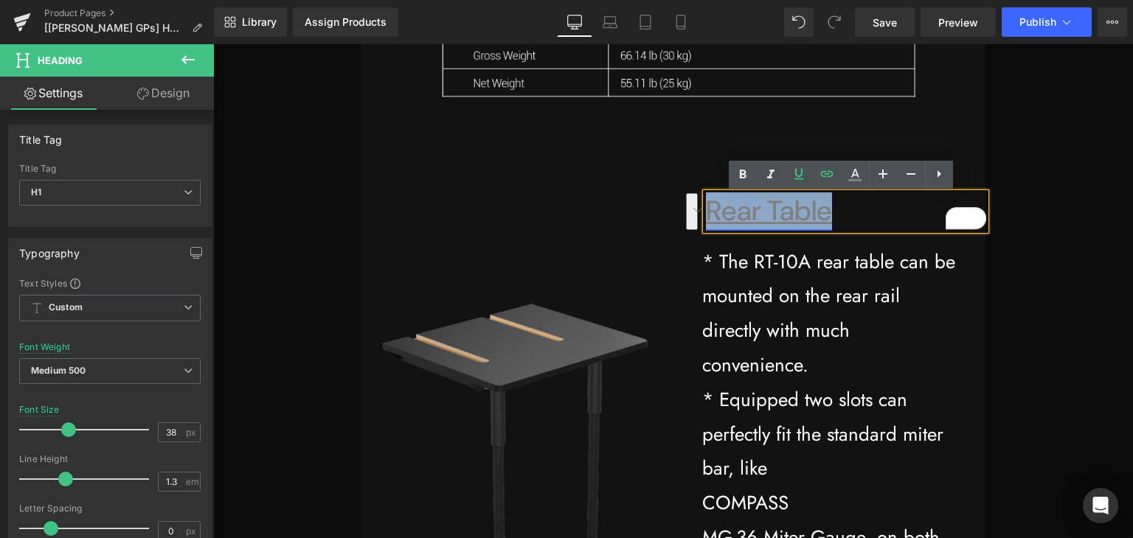
drag, startPoint x: 829, startPoint y: 212, endPoint x: 707, endPoint y: 216, distance: 122.5
click at [707, 216] on h1 "Rear Table" at bounding box center [846, 211] width 280 height 36
click at [858, 170] on icon at bounding box center [855, 175] width 18 height 18
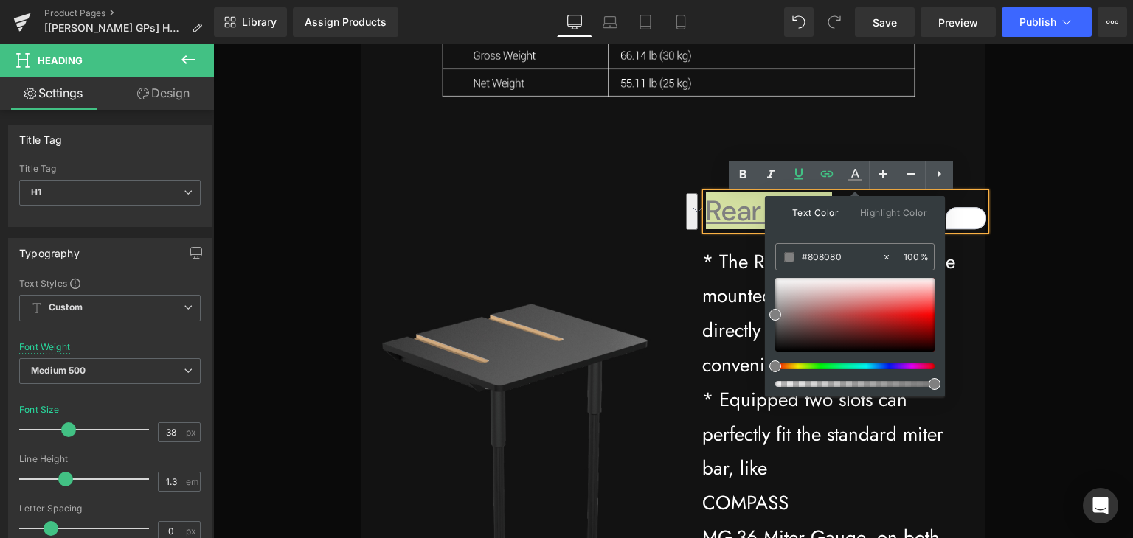
click at [833, 254] on input "#808080" at bounding box center [842, 257] width 80 height 16
click at [831, 260] on input "#808080" at bounding box center [842, 257] width 80 height 16
click at [962, 252] on div "* The RT-10A rear table can be mounted on the rear rail directly with much conv…" at bounding box center [829, 493] width 313 height 527
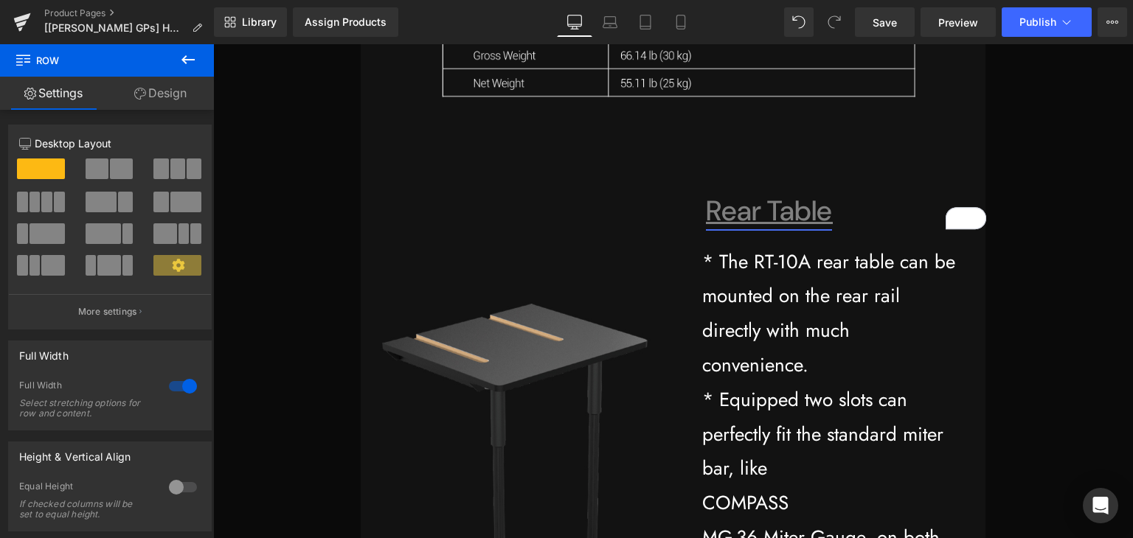
click at [760, 218] on link "Rear Table" at bounding box center [769, 210] width 126 height 37
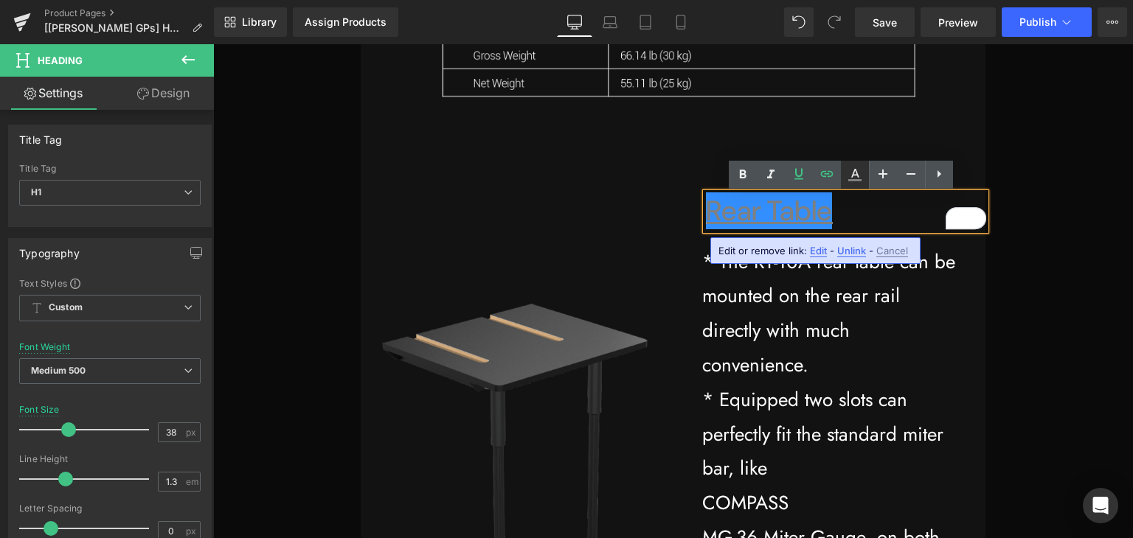
click at [853, 182] on icon at bounding box center [855, 175] width 18 height 18
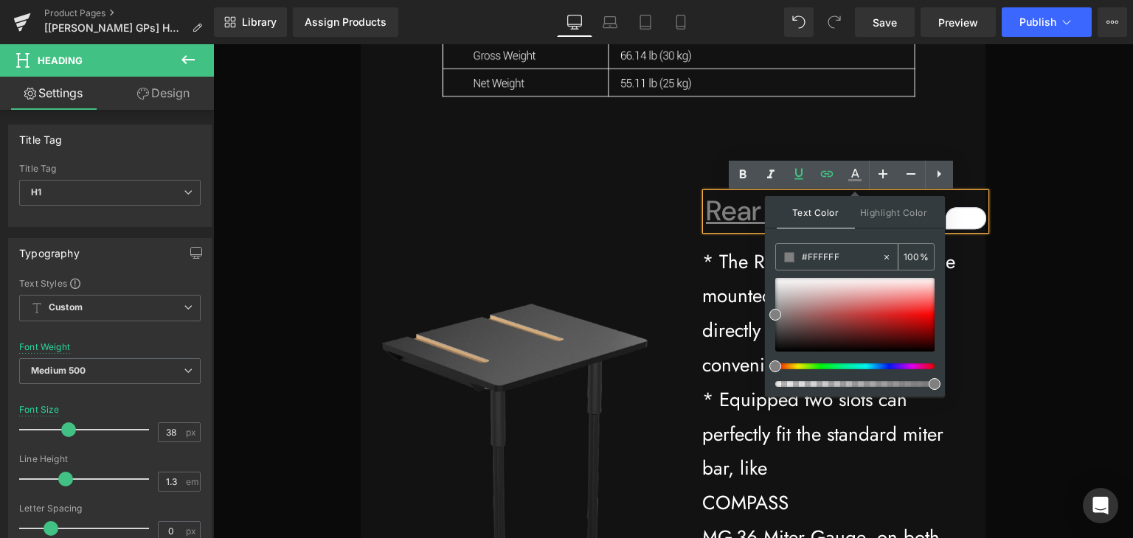
click at [838, 251] on input "#FFFFFF" at bounding box center [842, 257] width 80 height 16
drag, startPoint x: 843, startPoint y: 256, endPoint x: 808, endPoint y: 255, distance: 35.4
click at [808, 255] on input "#FFFFFF" at bounding box center [842, 257] width 80 height 16
click at [839, 234] on div "Text Color Highlight Color #333333 #ffffff 100 % transparent 0 %" at bounding box center [855, 296] width 180 height 201
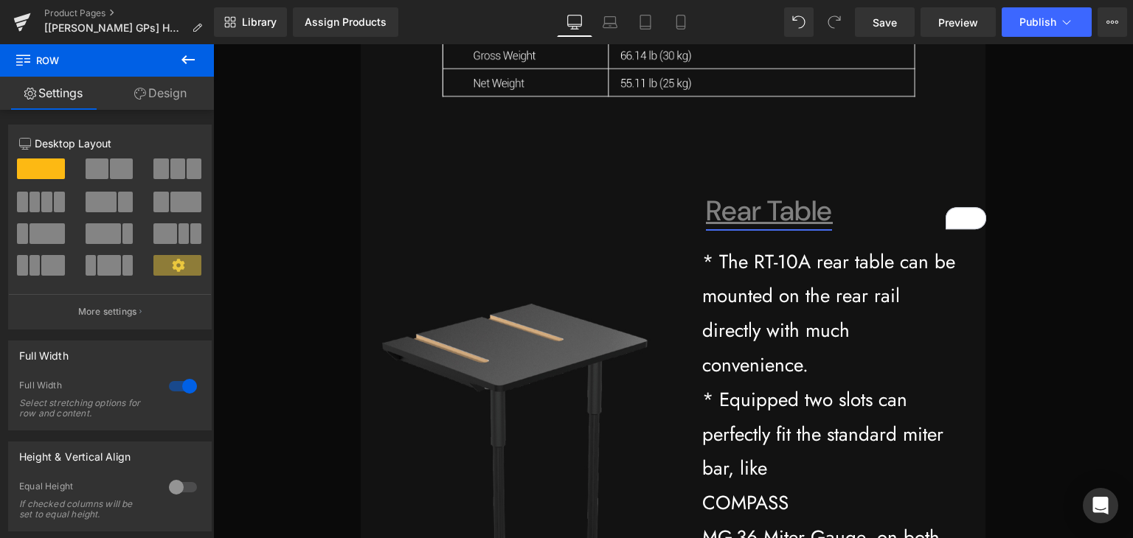
click at [774, 206] on link "Rear Table" at bounding box center [769, 210] width 126 height 37
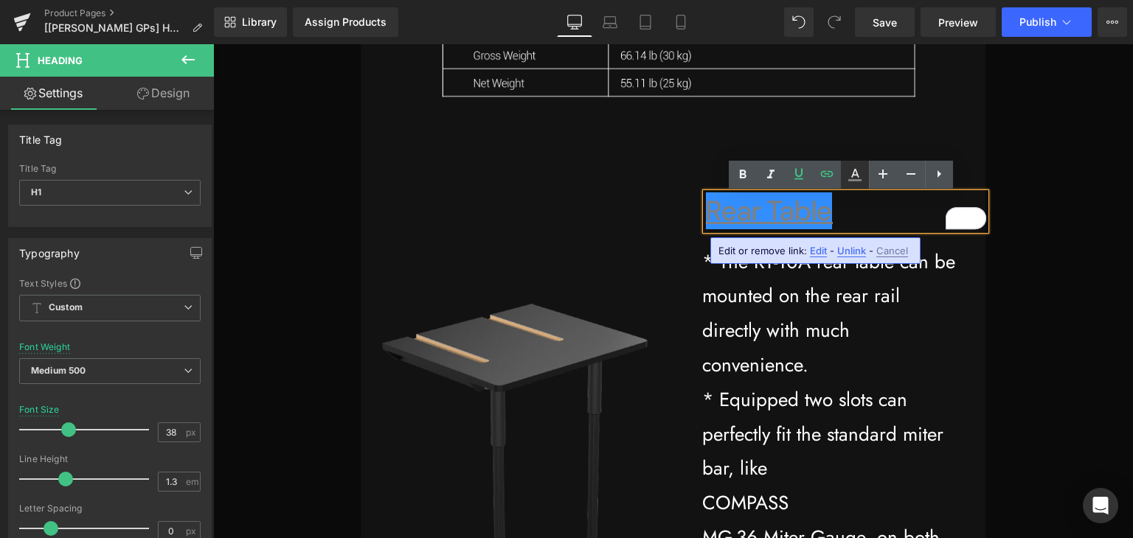
drag, startPoint x: 853, startPoint y: 180, endPoint x: 651, endPoint y: 173, distance: 201.5
click at [853, 180] on icon at bounding box center [854, 180] width 13 height 2
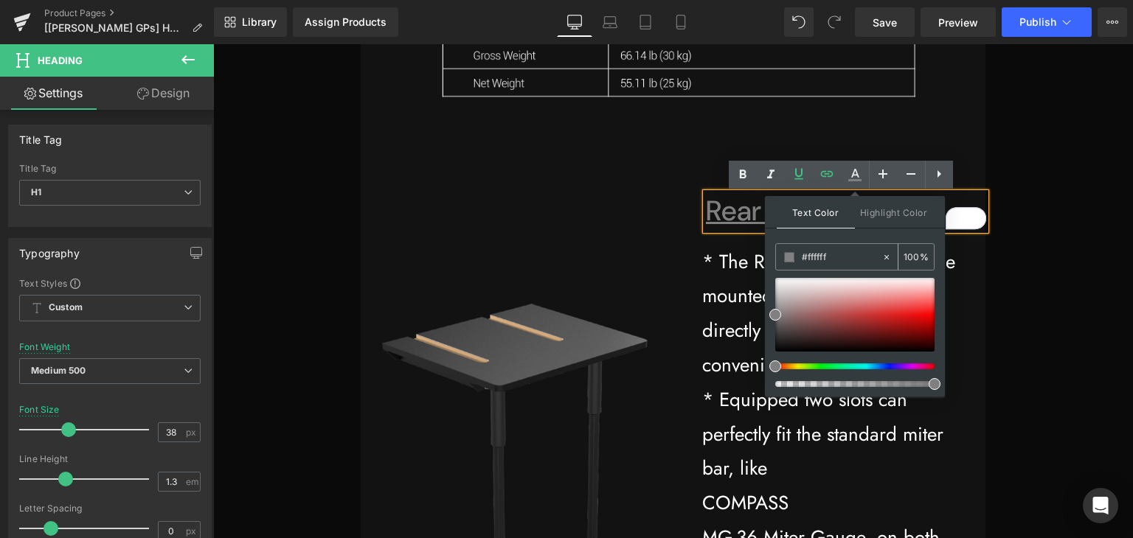
click at [830, 258] on input "#ffffff" at bounding box center [842, 257] width 80 height 16
click at [838, 259] on input "#ffffff" at bounding box center [842, 257] width 80 height 16
drag, startPoint x: 841, startPoint y: 254, endPoint x: 808, endPoint y: 259, distance: 34.2
click at [808, 259] on input "#ffffff" at bounding box center [842, 257] width 80 height 16
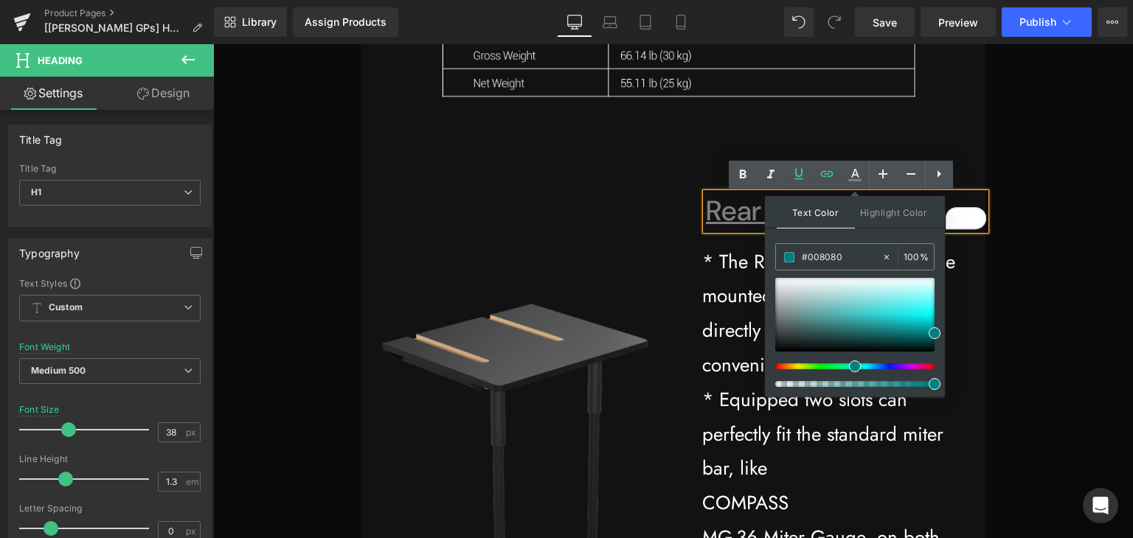
click at [877, 235] on div "Text Color Highlight Color #333333 #008080 100 % transparent 0 %" at bounding box center [855, 296] width 180 height 201
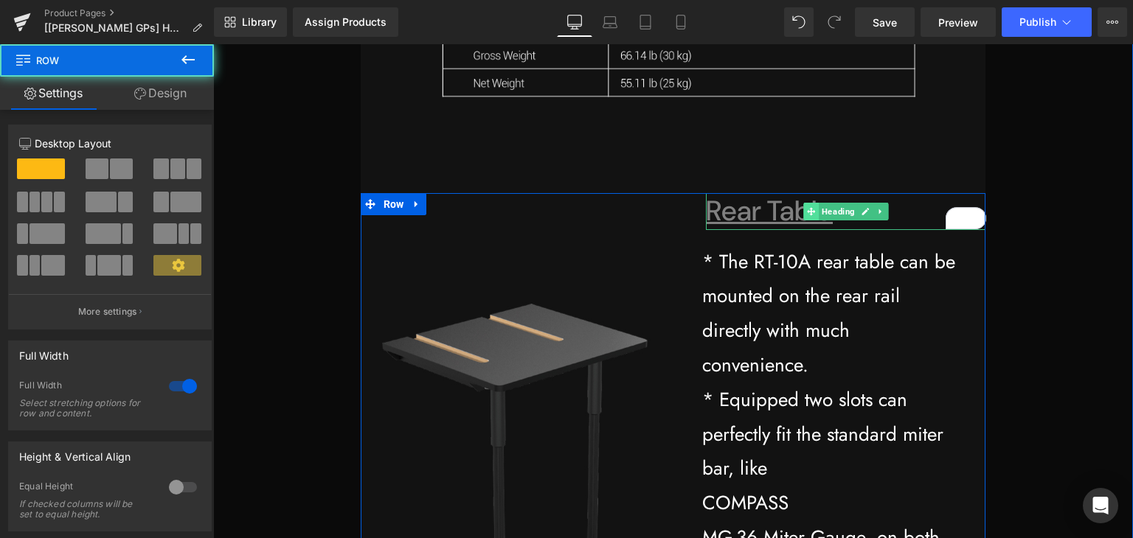
click at [811, 208] on span at bounding box center [810, 212] width 15 height 18
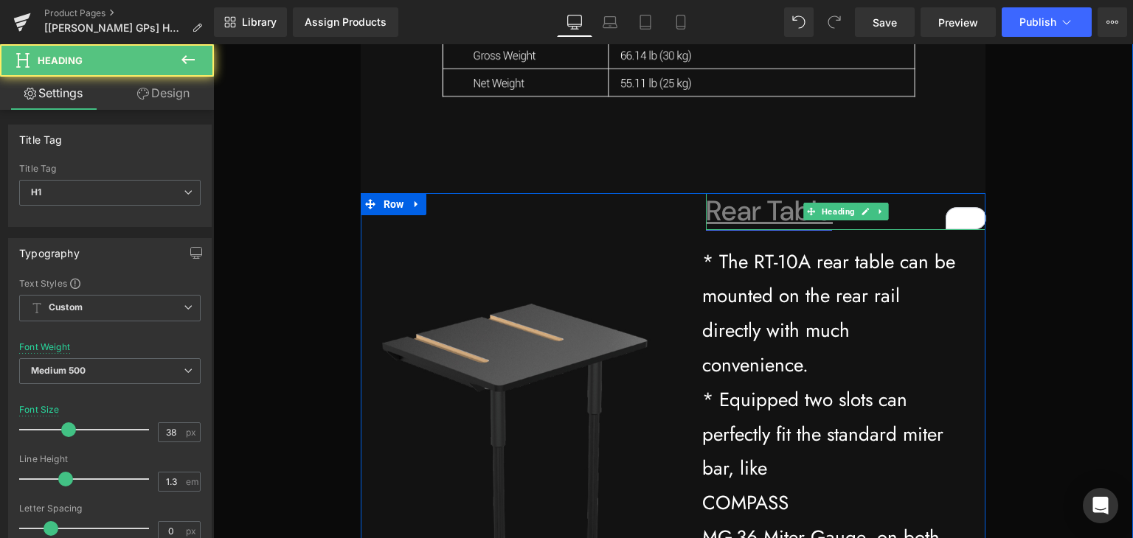
click at [771, 216] on link "Rear Table" at bounding box center [769, 210] width 126 height 37
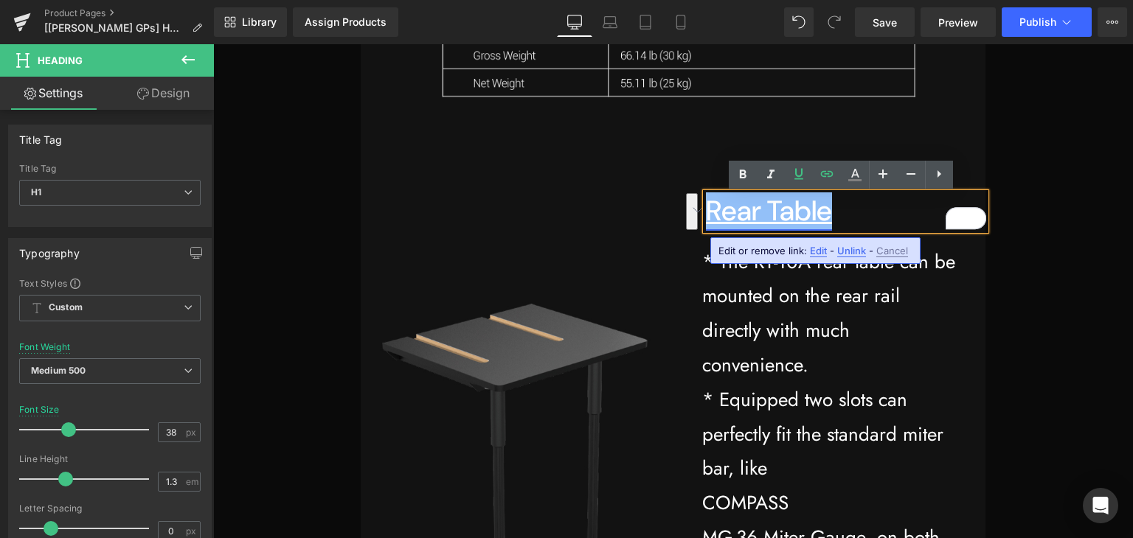
drag, startPoint x: 824, startPoint y: 215, endPoint x: 706, endPoint y: 215, distance: 118.0
click at [706, 215] on link "Rear Table" at bounding box center [769, 210] width 126 height 37
click at [856, 175] on icon at bounding box center [855, 173] width 8 height 9
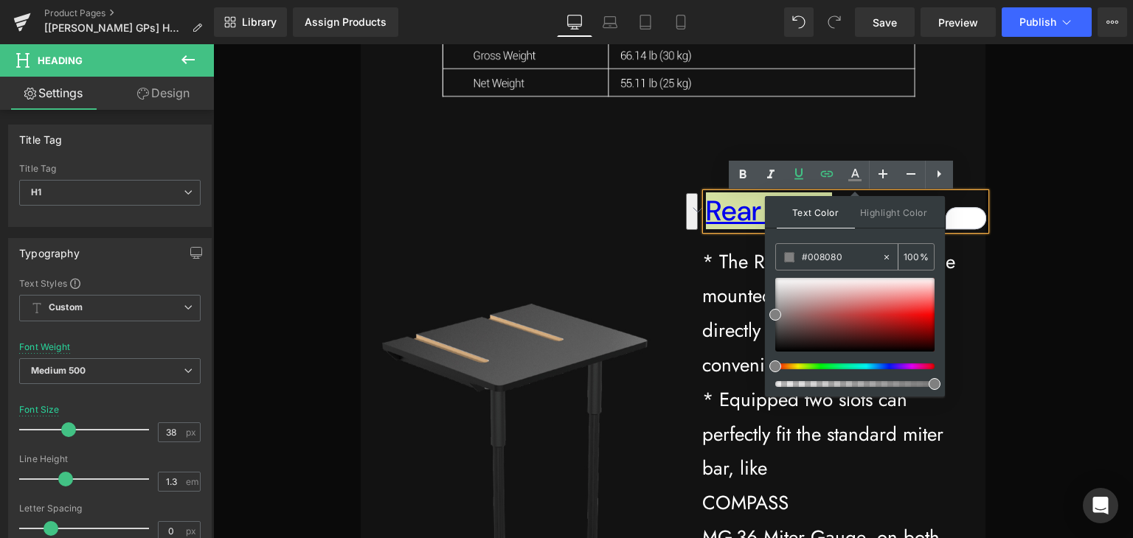
click at [840, 257] on input "#008080" at bounding box center [842, 257] width 80 height 16
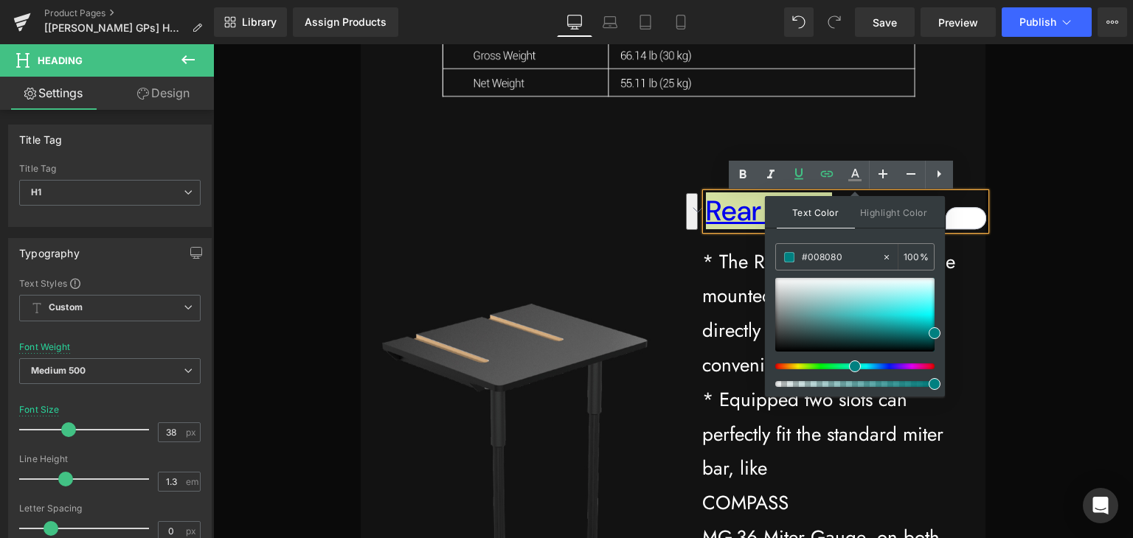
type input "#008080"
click at [860, 237] on div "Text Color Highlight Color #333333 #008080 100 % transparent 0 %" at bounding box center [855, 296] width 180 height 201
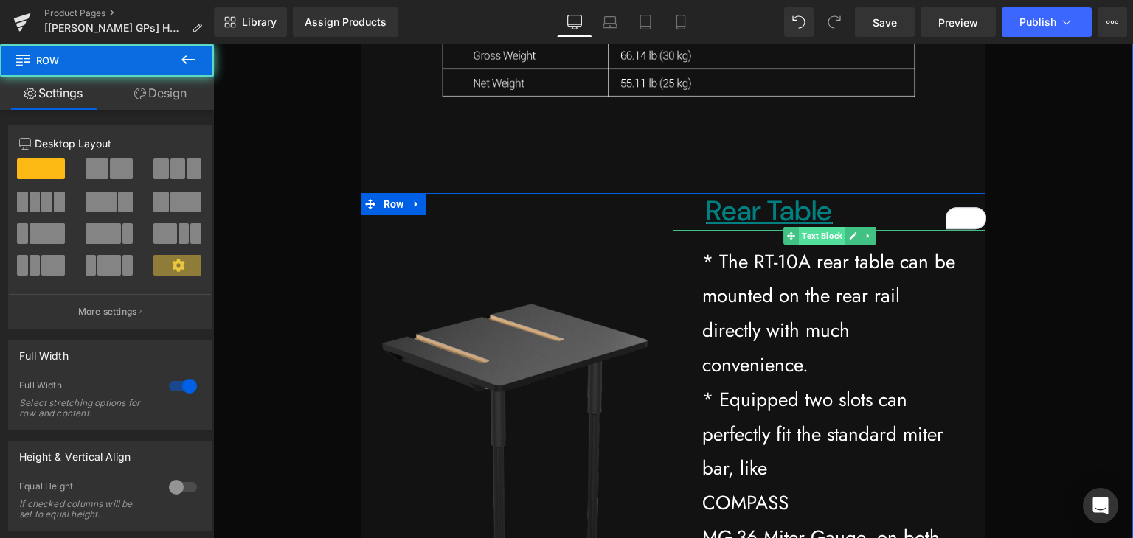
click at [796, 228] on link "Text Block" at bounding box center [814, 236] width 62 height 18
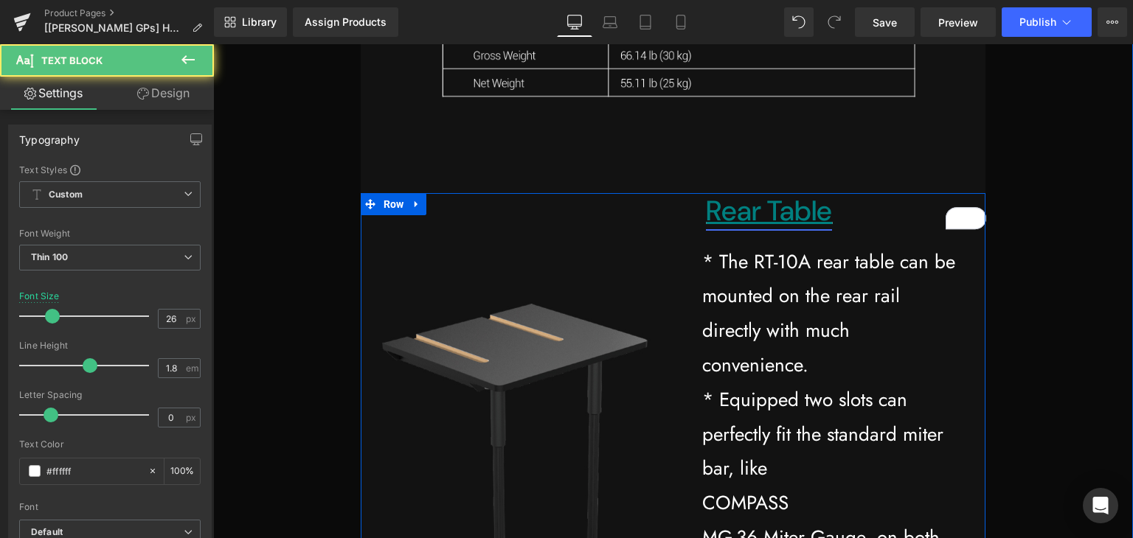
click at [782, 207] on link "Rear Table" at bounding box center [769, 210] width 126 height 37
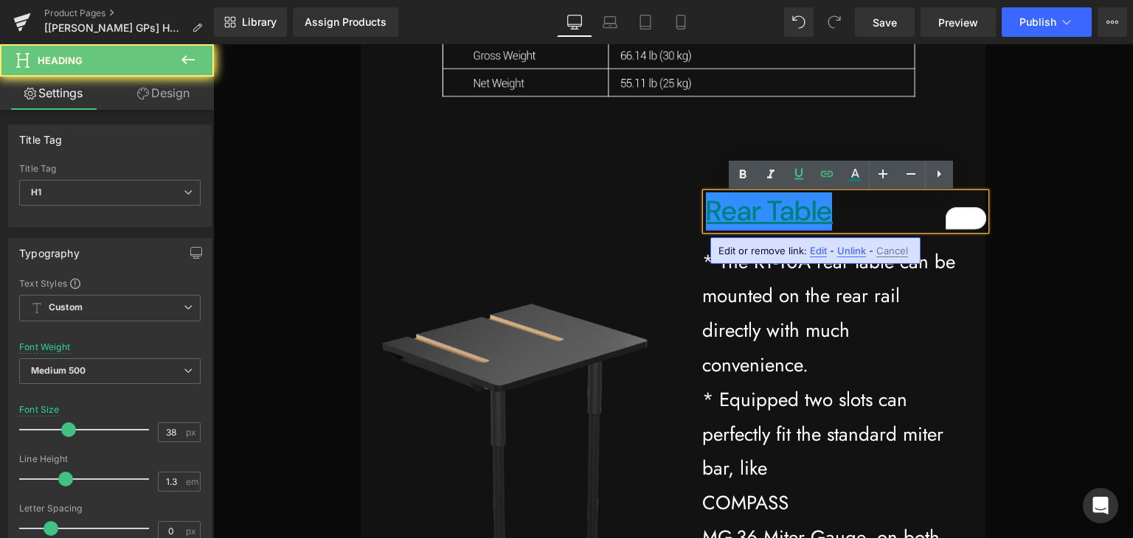
click at [769, 213] on link "Rear Table" at bounding box center [769, 210] width 126 height 37
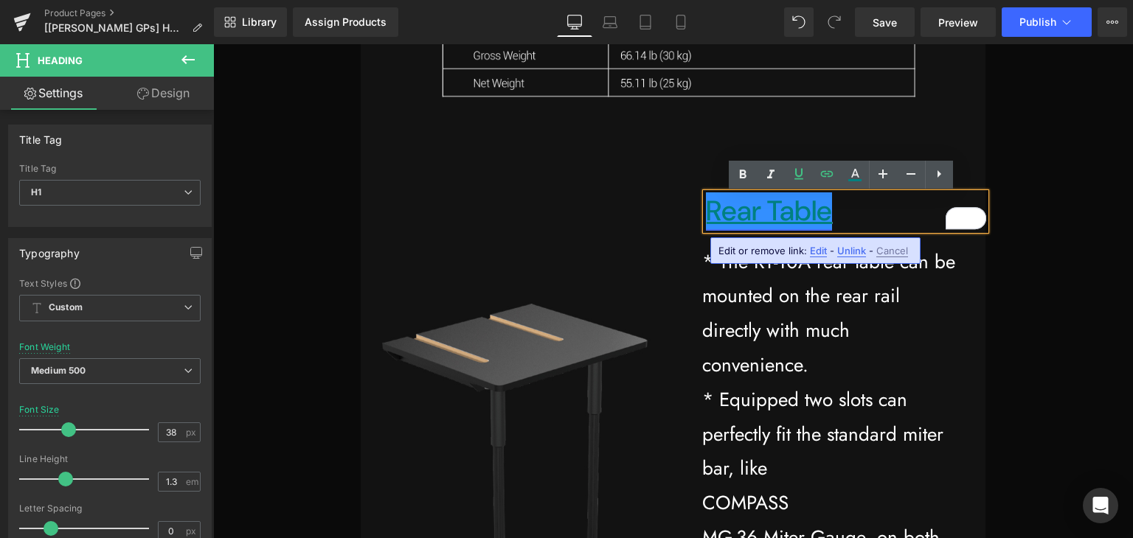
click at [822, 218] on link "Rear Table" at bounding box center [769, 210] width 126 height 37
drag, startPoint x: 822, startPoint y: 213, endPoint x: 705, endPoint y: 213, distance: 116.5
click at [706, 213] on link "Rear Table" at bounding box center [769, 210] width 126 height 37
click at [850, 178] on icon at bounding box center [855, 175] width 18 height 18
type input "100"
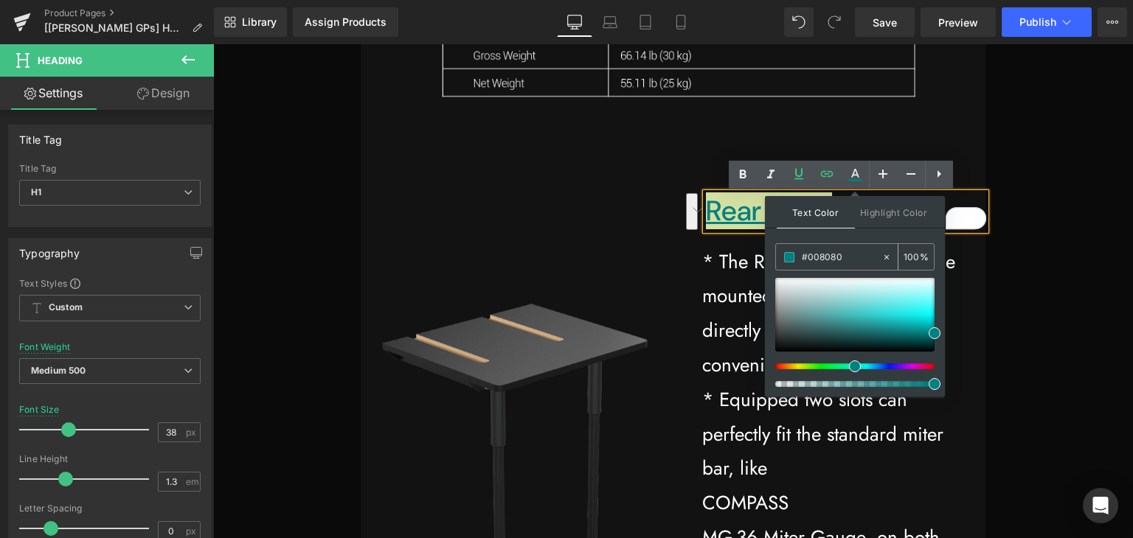
click at [827, 255] on input "#008080" at bounding box center [842, 257] width 80 height 16
type input "#"
type input "0"
paste input "f7f7f7"
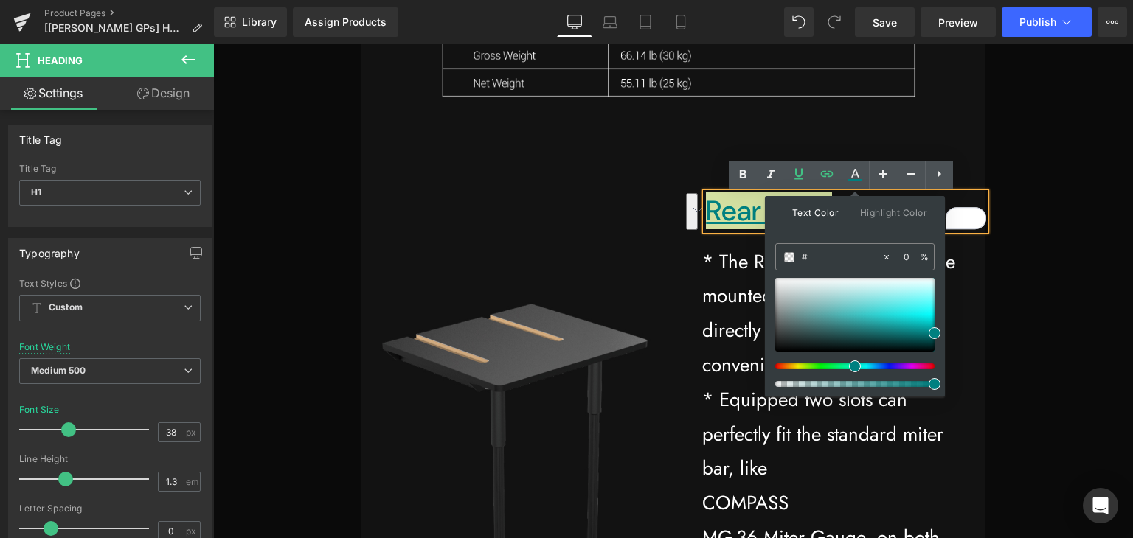
type input "#f7f7f7"
type input "100"
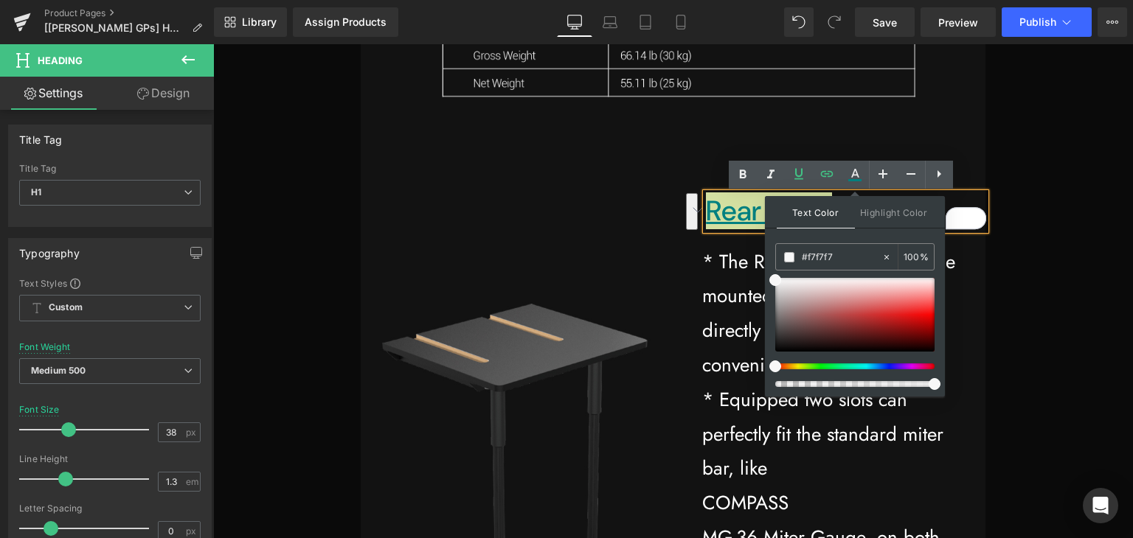
type input "#f7f7f7"
click at [876, 235] on div "Text Color Highlight Color rgba(247, 247, 247, 1) #f7f7f7 100 % transparent tra…" at bounding box center [855, 296] width 180 height 201
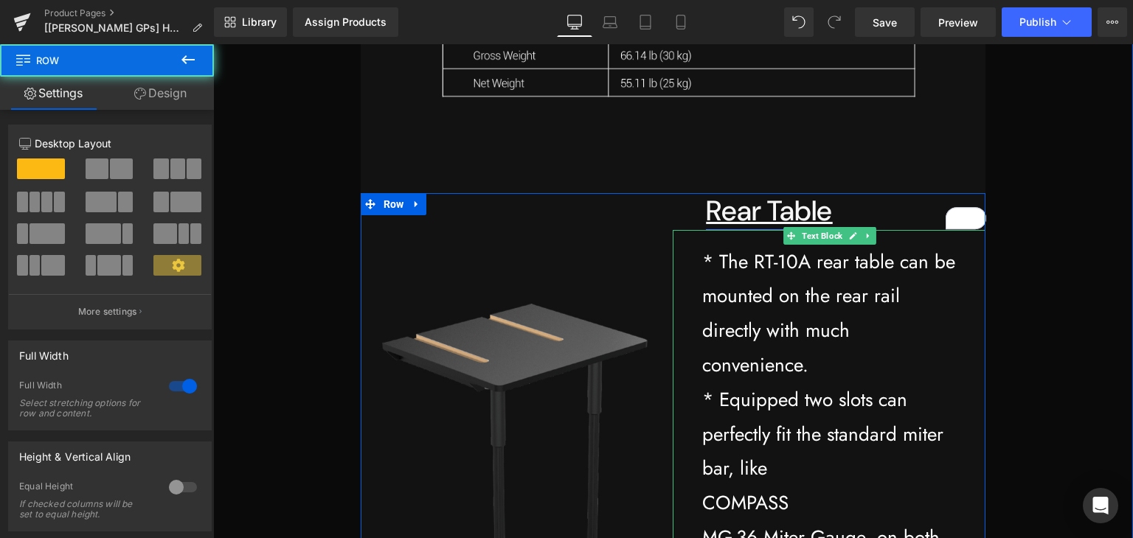
click at [799, 226] on link "Rear Table" at bounding box center [769, 210] width 126 height 37
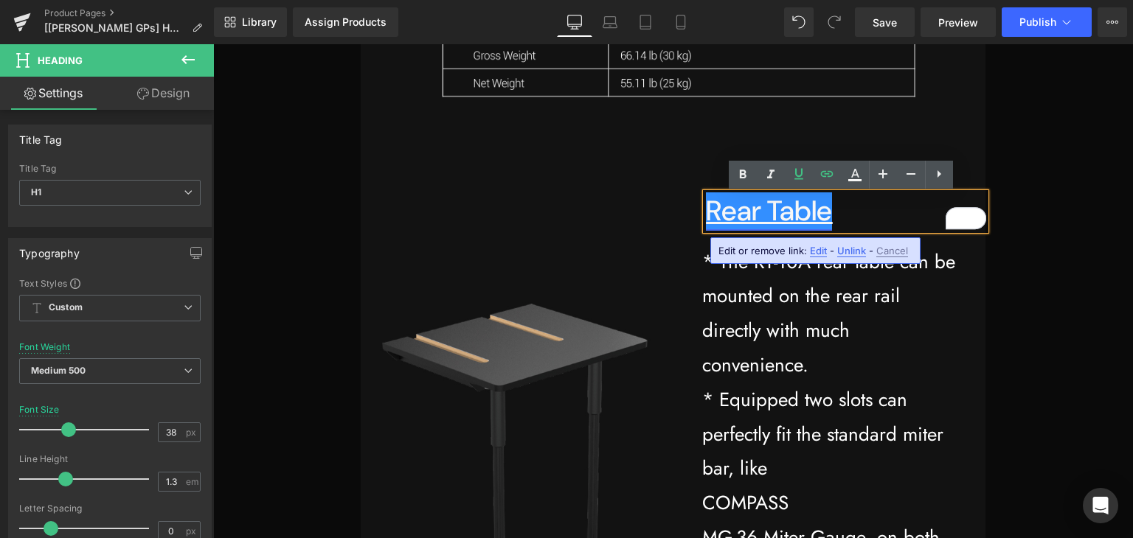
click at [799, 215] on link "Rear Table" at bounding box center [769, 210] width 126 height 37
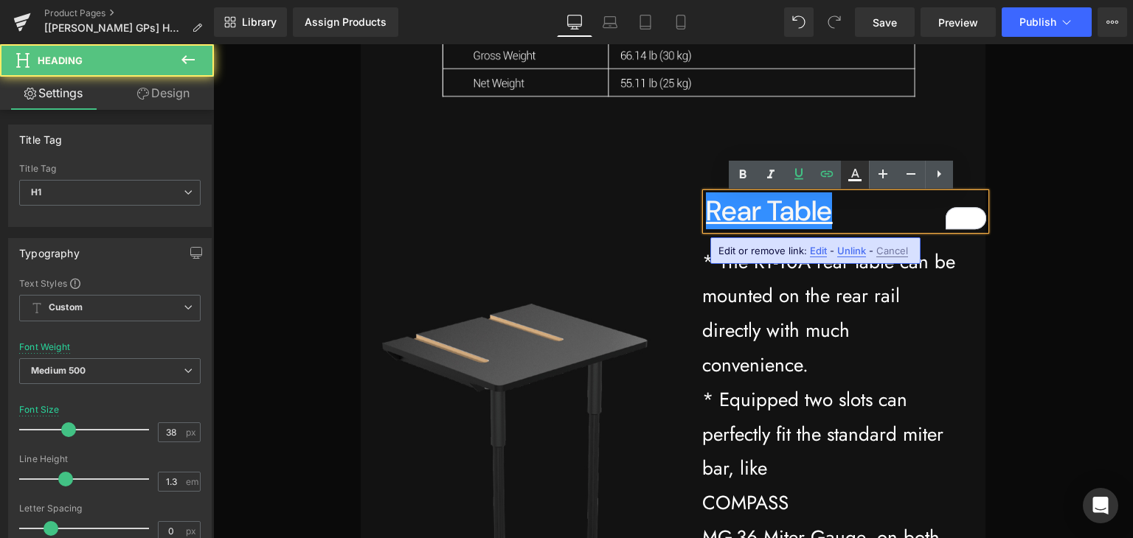
click at [853, 178] on icon at bounding box center [855, 175] width 18 height 18
type input "100"
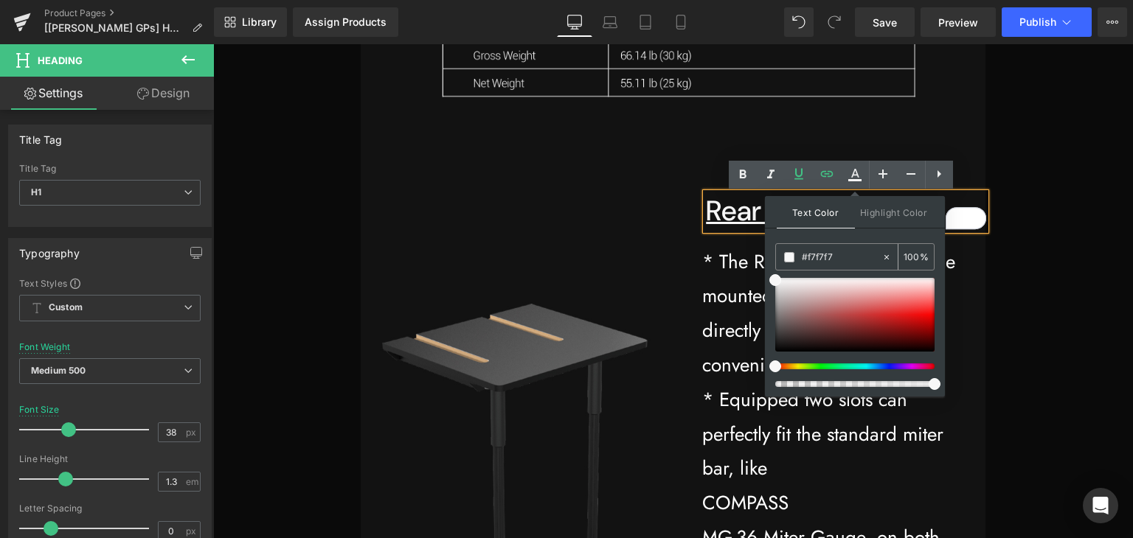
click at [822, 257] on input "#f7f7f7" at bounding box center [842, 257] width 80 height 16
click at [623, 195] on div "Image" at bounding box center [517, 475] width 313 height 564
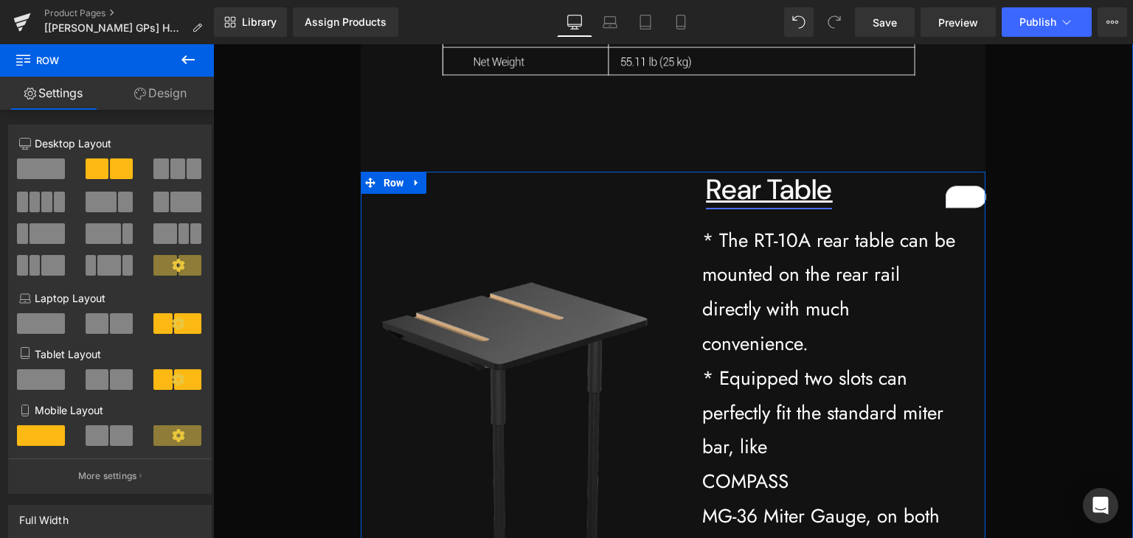
scroll to position [28736, 0]
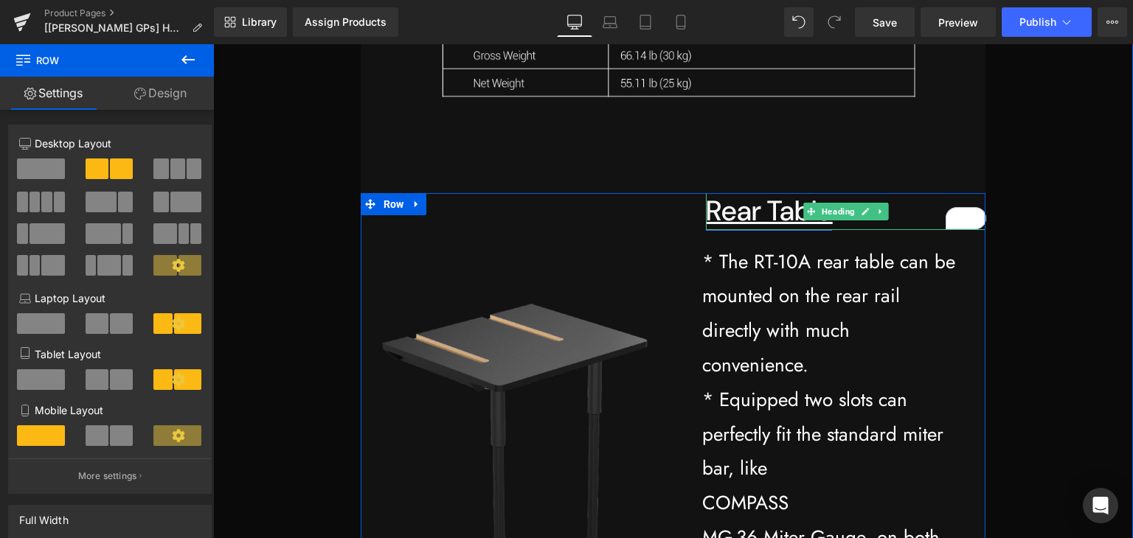
click at [770, 210] on link "Rear Table" at bounding box center [769, 210] width 126 height 37
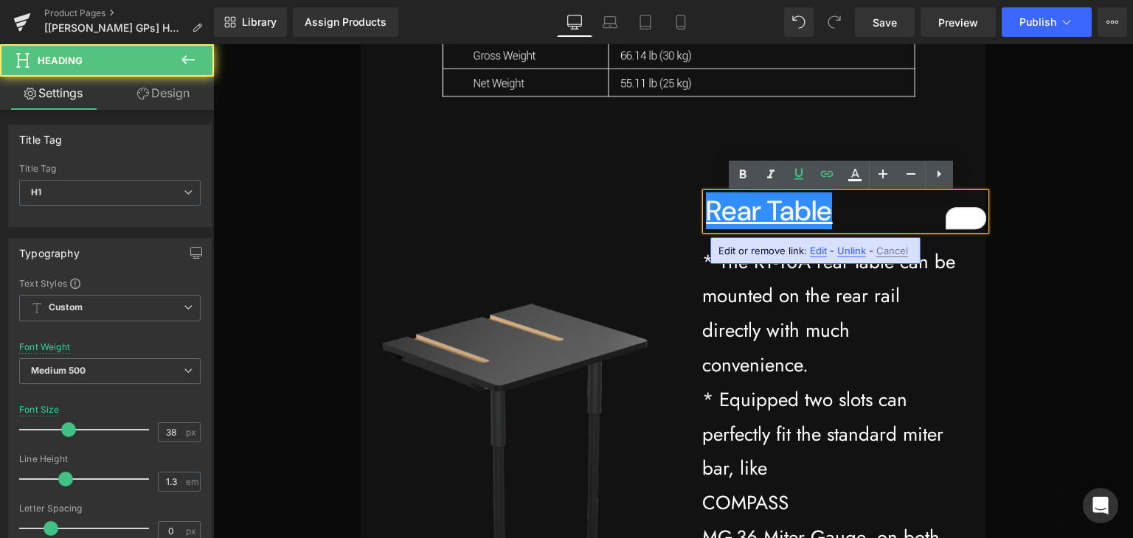
click at [627, 167] on div at bounding box center [673, 160] width 625 height 66
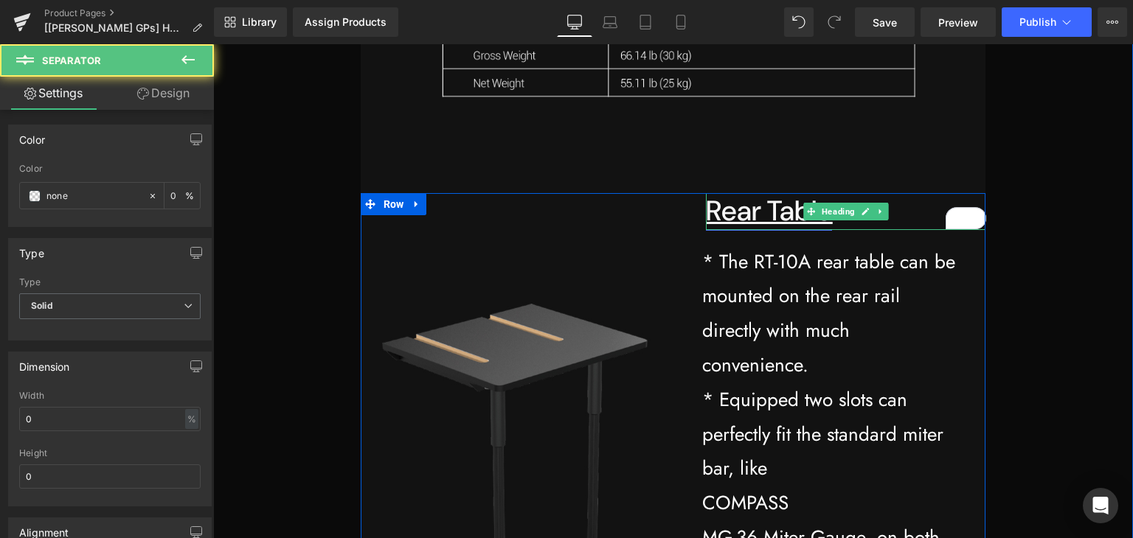
click at [741, 210] on link "Rear Table" at bounding box center [769, 210] width 126 height 37
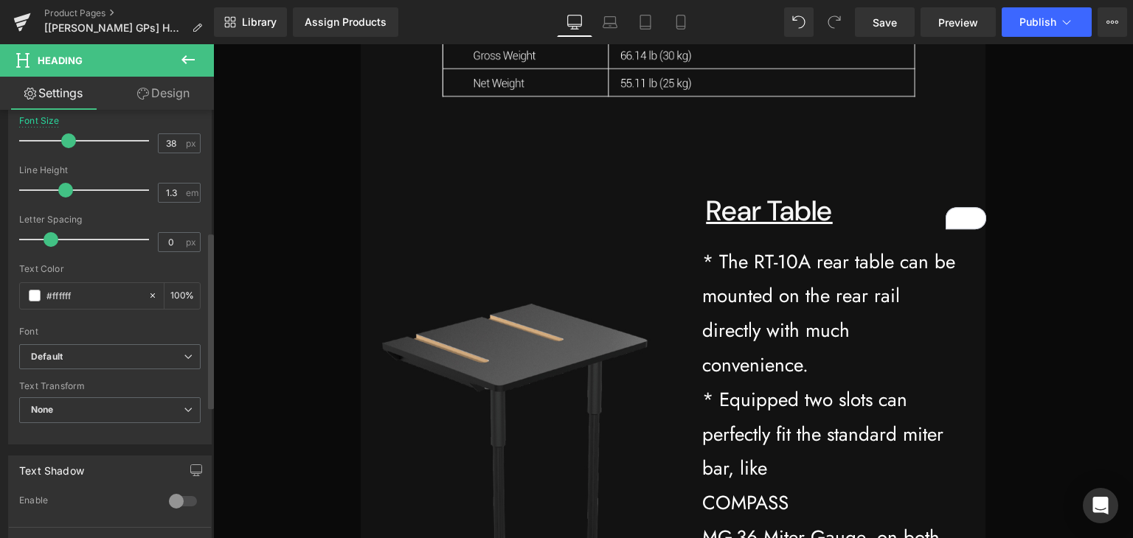
scroll to position [295, 0]
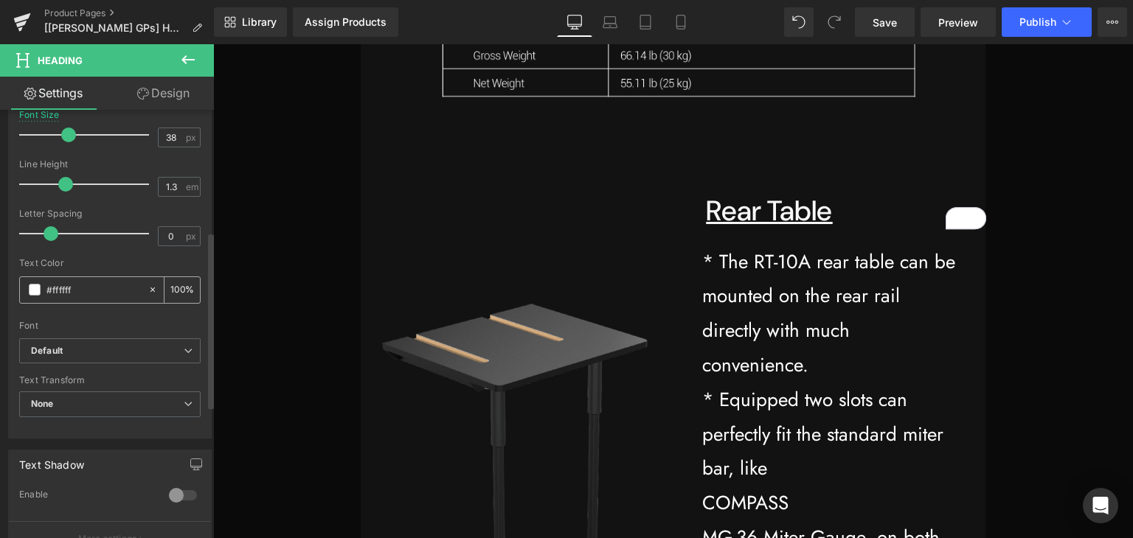
click at [31, 287] on span at bounding box center [35, 290] width 12 height 12
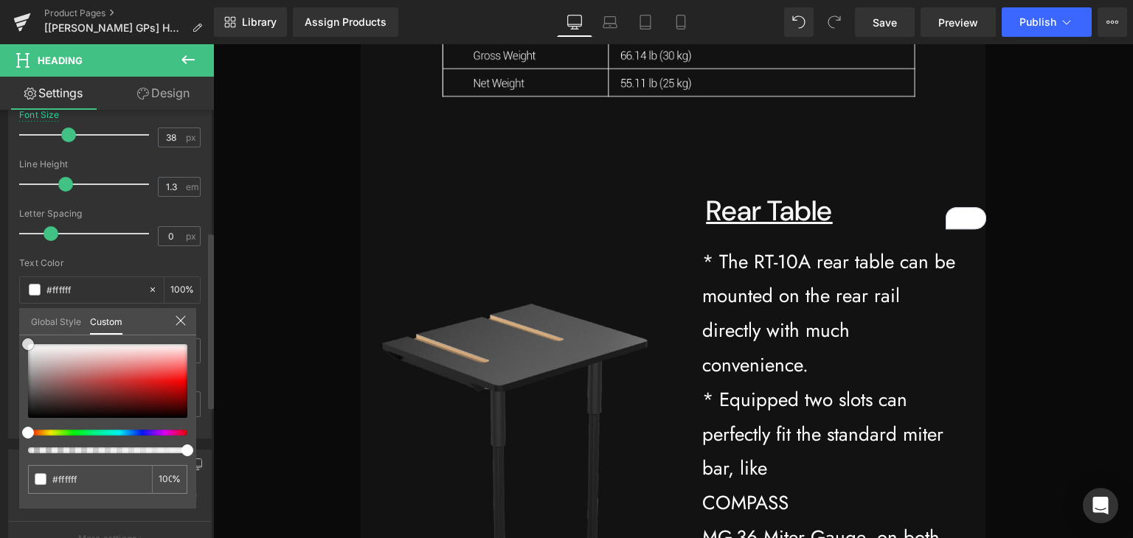
type input "#db0000"
click at [125, 386] on div at bounding box center [107, 381] width 159 height 74
type input "#d94848"
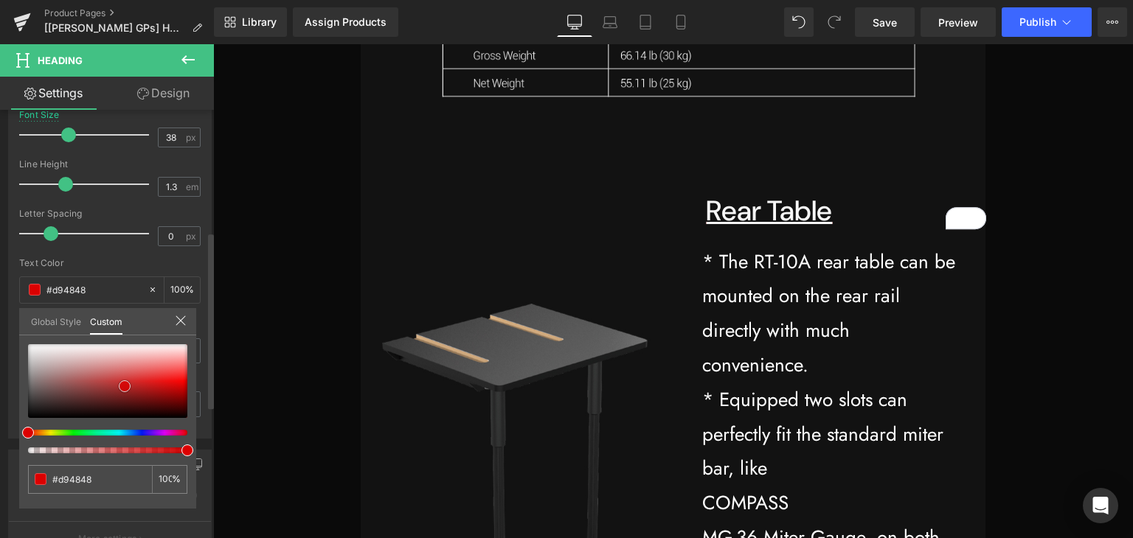
click at [133, 375] on div at bounding box center [107, 381] width 159 height 74
type input "#c68484"
click at [88, 369] on div at bounding box center [107, 381] width 159 height 74
type input "#be2121"
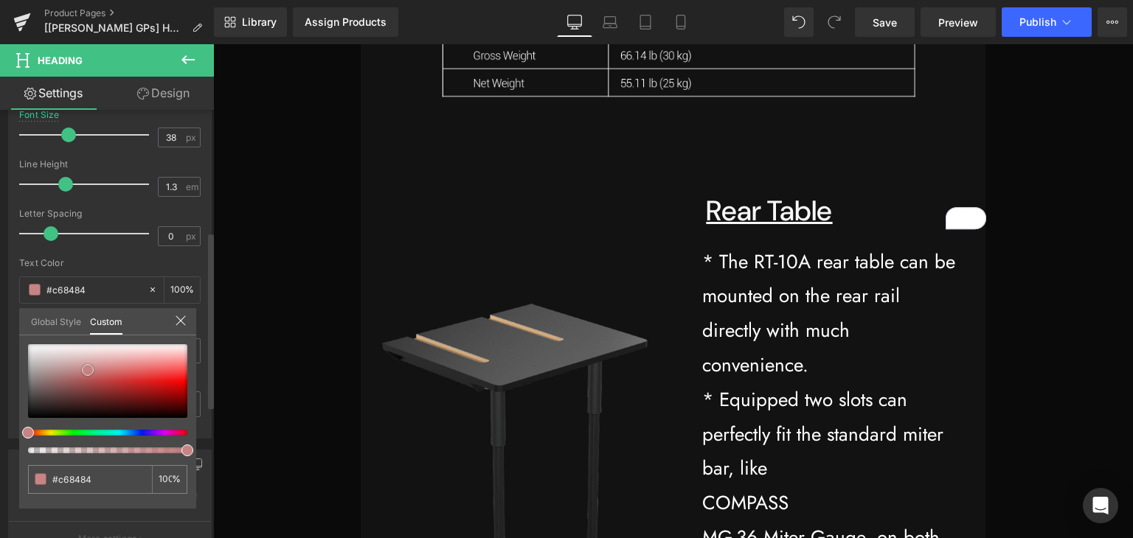
type input "#be2121"
click at [139, 385] on div at bounding box center [107, 381] width 159 height 74
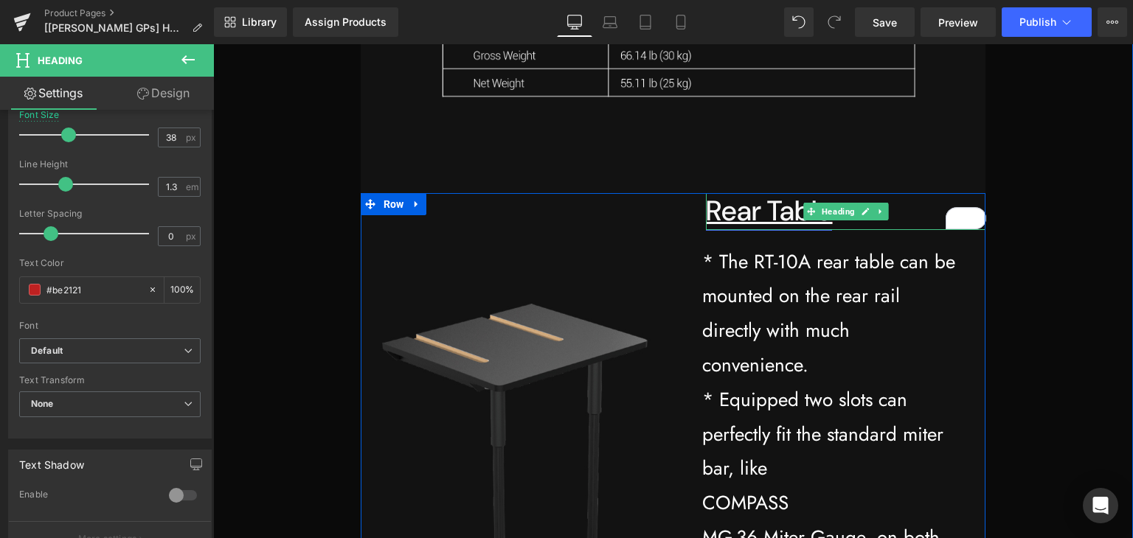
click at [720, 207] on link "Rear Table" at bounding box center [769, 210] width 126 height 37
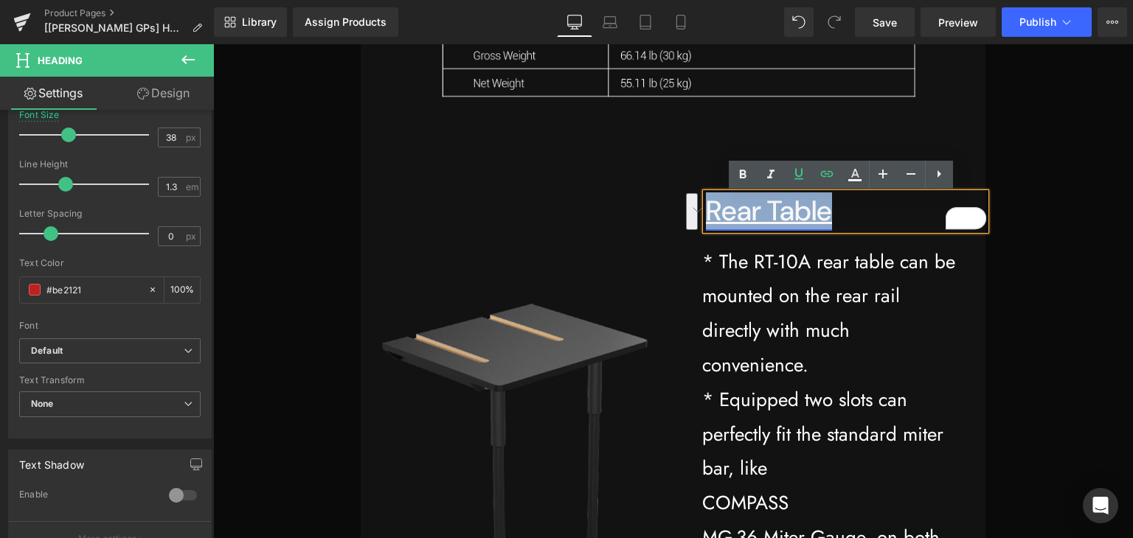
drag, startPoint x: 824, startPoint y: 215, endPoint x: 702, endPoint y: 217, distance: 121.7
click at [706, 217] on link "Rear Table" at bounding box center [769, 210] width 126 height 37
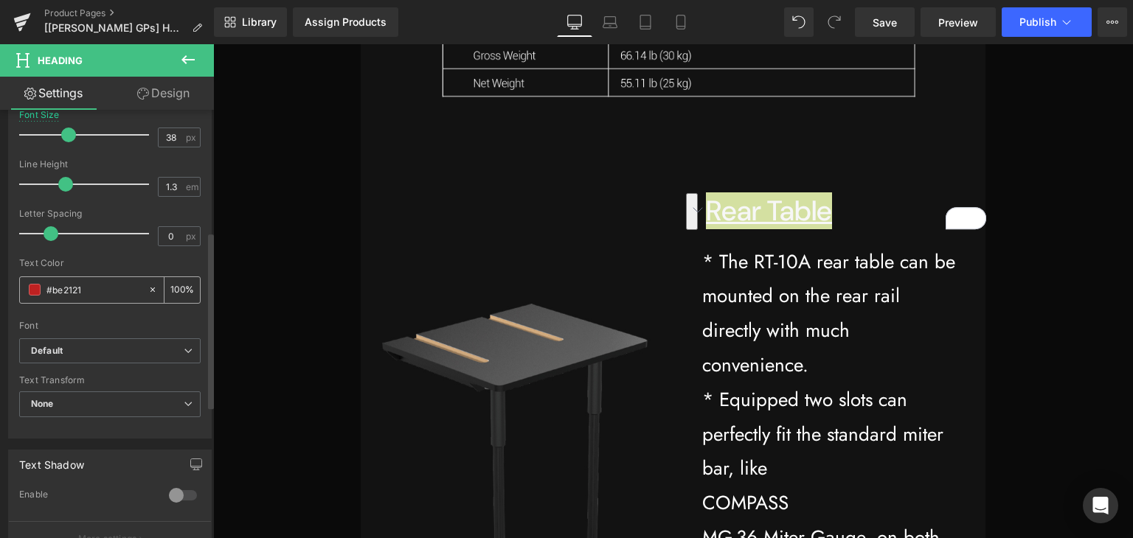
click at [40, 291] on span at bounding box center [35, 290] width 12 height 12
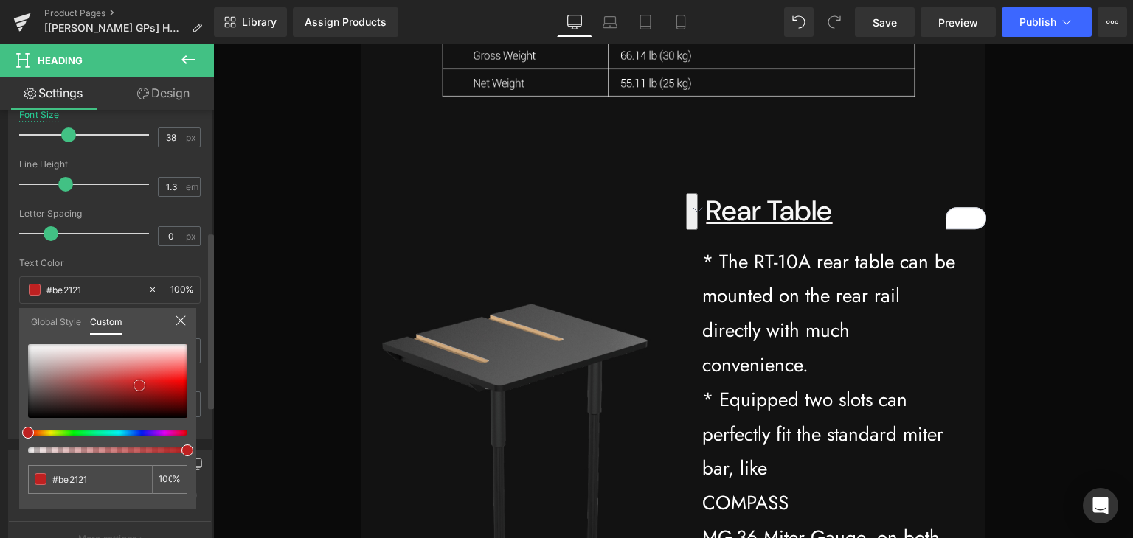
type input "#e1a1a1"
click at [109, 361] on div at bounding box center [107, 381] width 159 height 74
type input "#c63838"
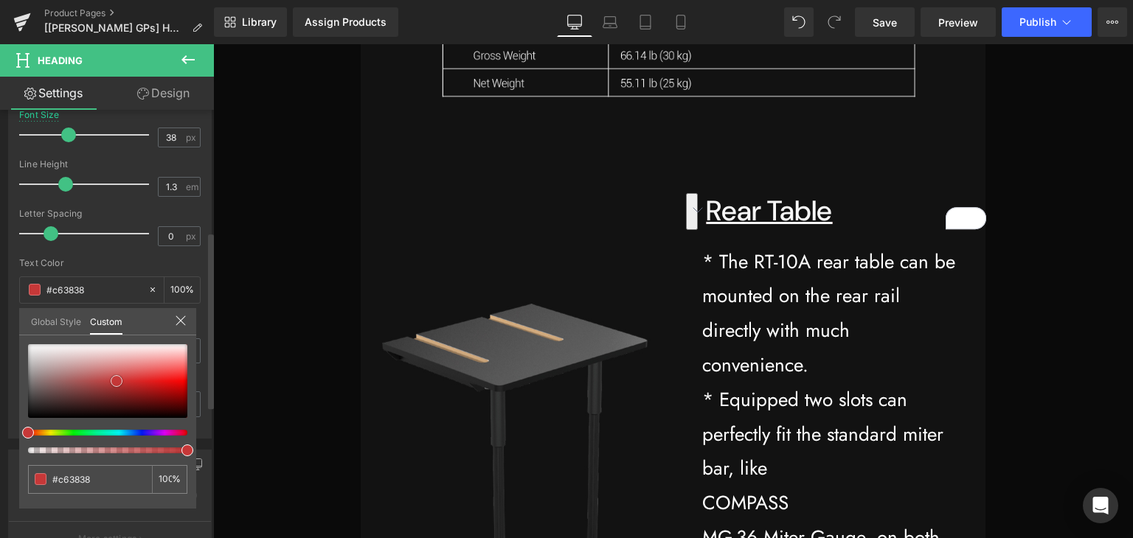
click at [117, 381] on div at bounding box center [107, 381] width 159 height 74
type input "#c01a1a"
click at [148, 386] on div at bounding box center [107, 381] width 159 height 74
click at [164, 381] on div at bounding box center [107, 381] width 159 height 74
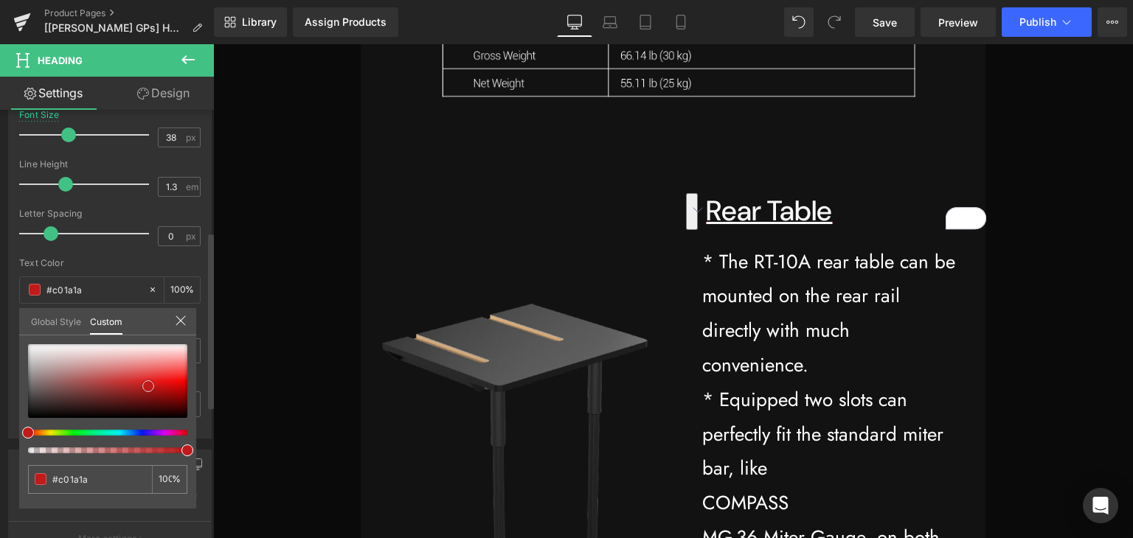
type input "#e71212"
type input "#7e1515"
drag, startPoint x: 142, startPoint y: 396, endPoint x: 119, endPoint y: 381, distance: 26.6
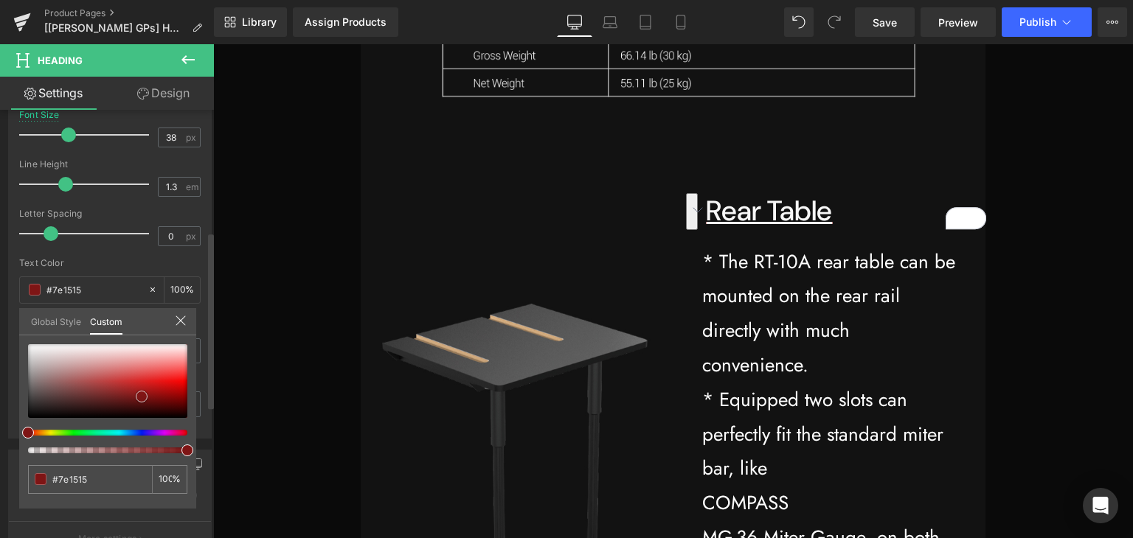
click at [138, 394] on div at bounding box center [107, 381] width 159 height 74
type input "#821616"
type input "#cd6e6e"
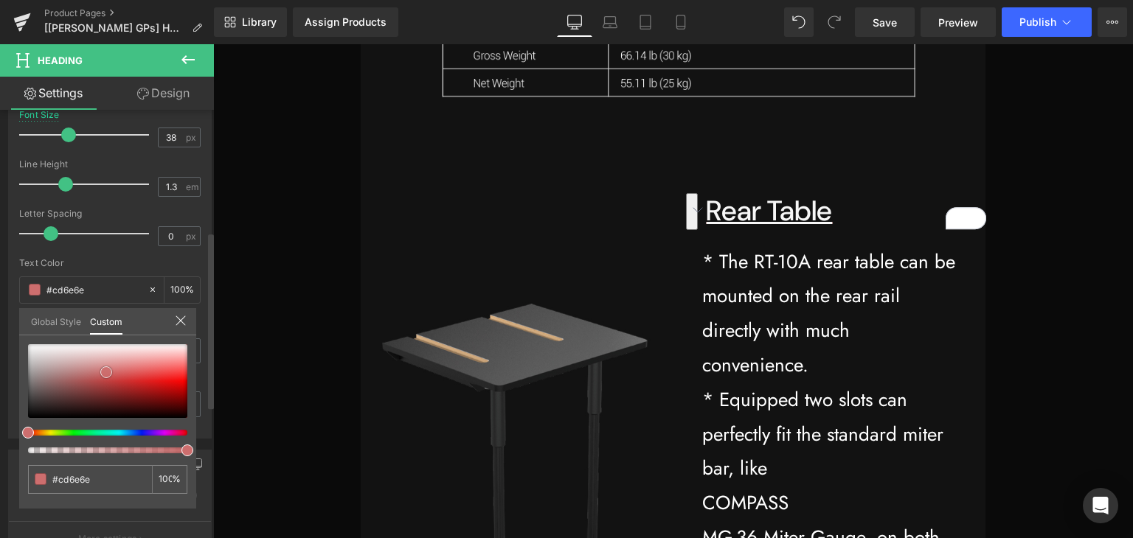
click at [106, 372] on div at bounding box center [107, 381] width 159 height 74
type input "#af6868"
click at [77, 377] on div at bounding box center [107, 381] width 159 height 74
type input "#ce7878"
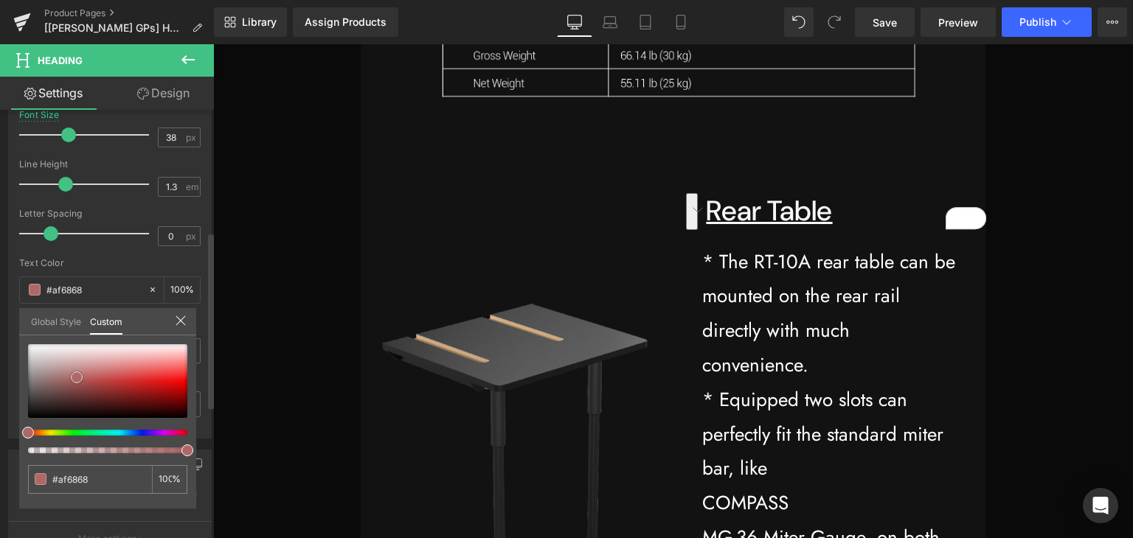
type input "#ce7878"
click at [106, 372] on div at bounding box center [107, 381] width 159 height 74
type input "#cd7373"
click at [142, 378] on div at bounding box center [107, 381] width 159 height 74
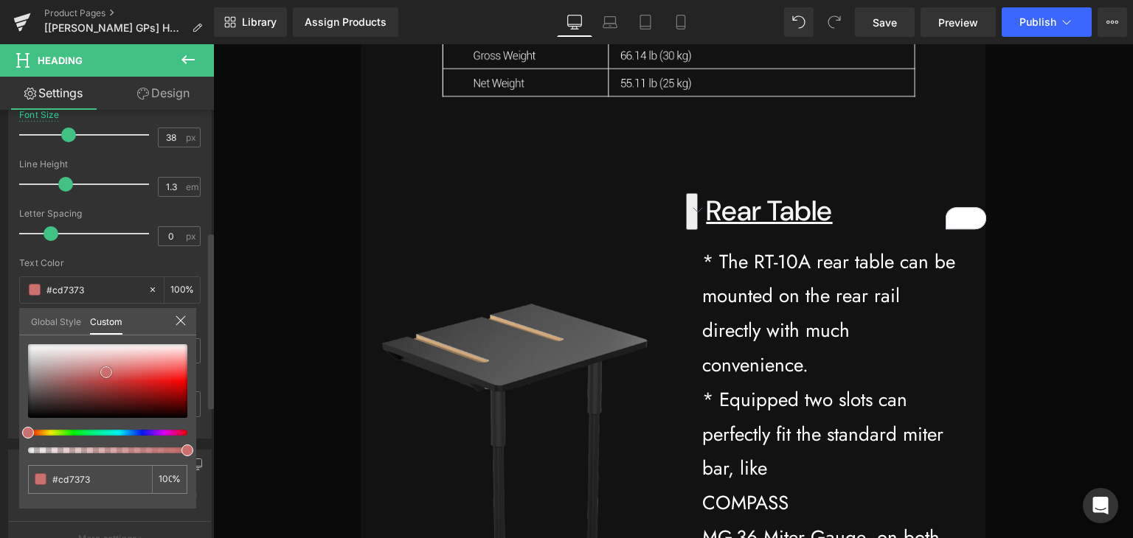
type input "#db3333"
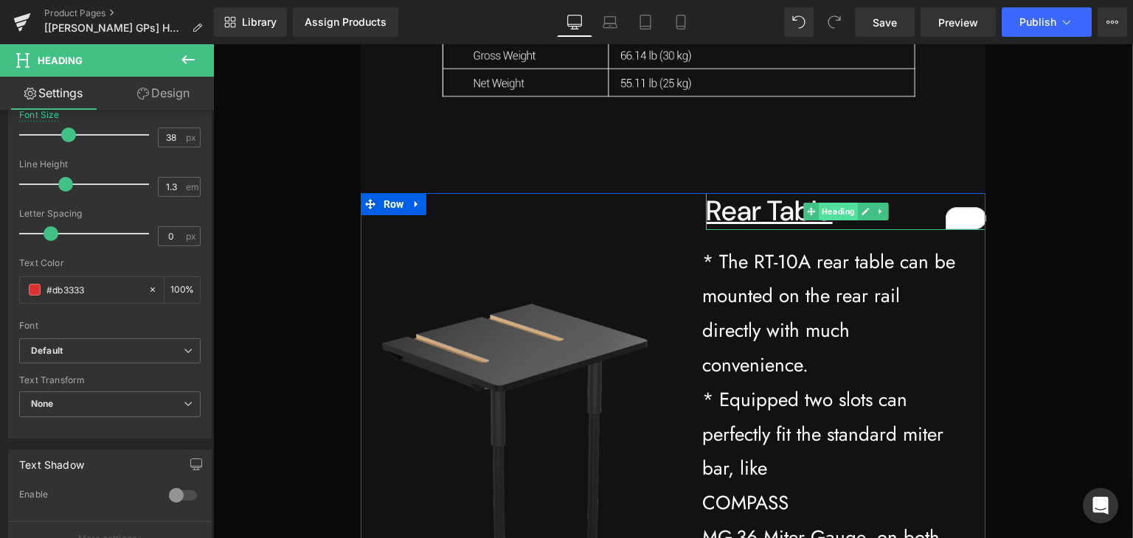
click at [829, 207] on span "Heading" at bounding box center [838, 212] width 39 height 18
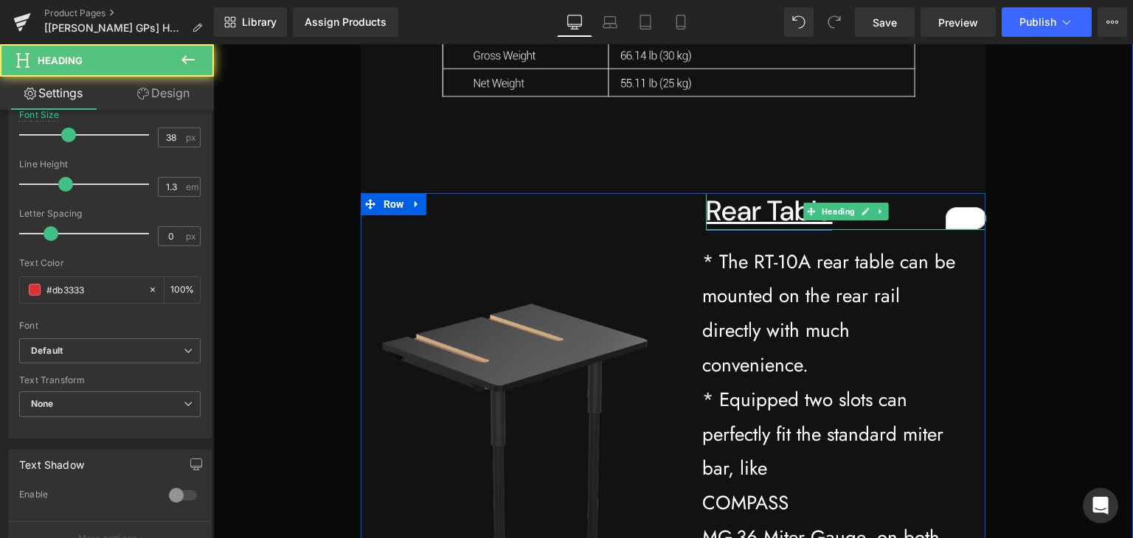
click at [773, 218] on link "Rear Table" at bounding box center [769, 210] width 126 height 37
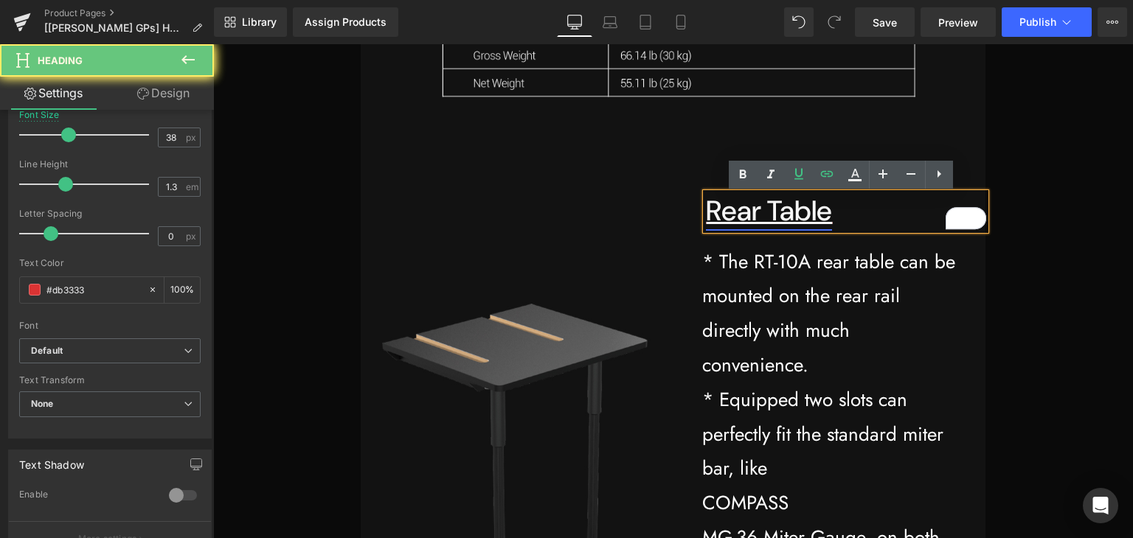
click at [715, 223] on link "Rear Table" at bounding box center [769, 210] width 126 height 37
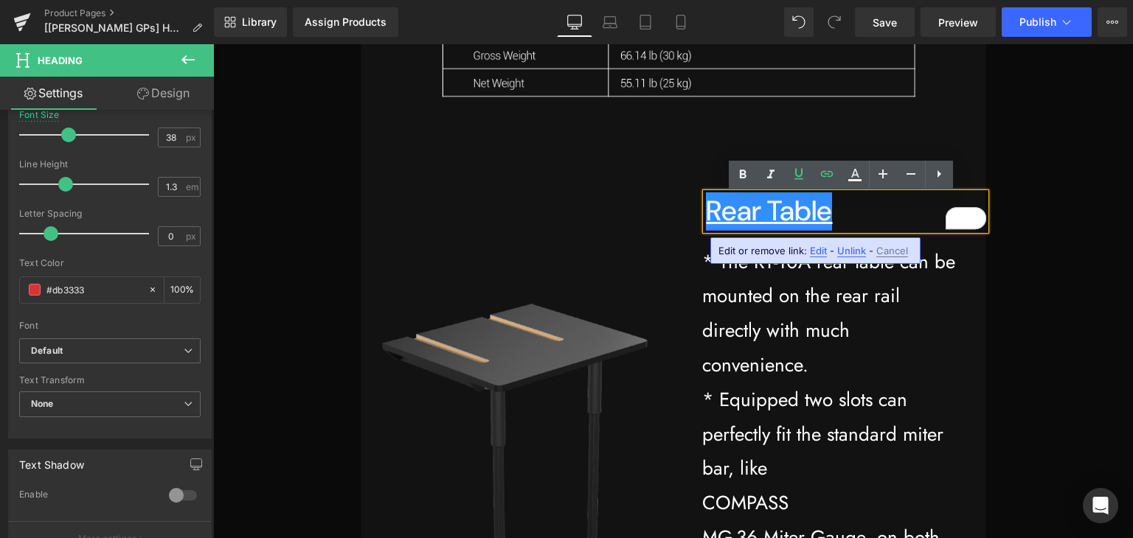
click at [758, 222] on link "Rear Table" at bounding box center [769, 210] width 126 height 37
click at [819, 211] on link "Rear Table" at bounding box center [769, 210] width 126 height 37
click at [829, 216] on h1 "Rear Table" at bounding box center [846, 211] width 280 height 36
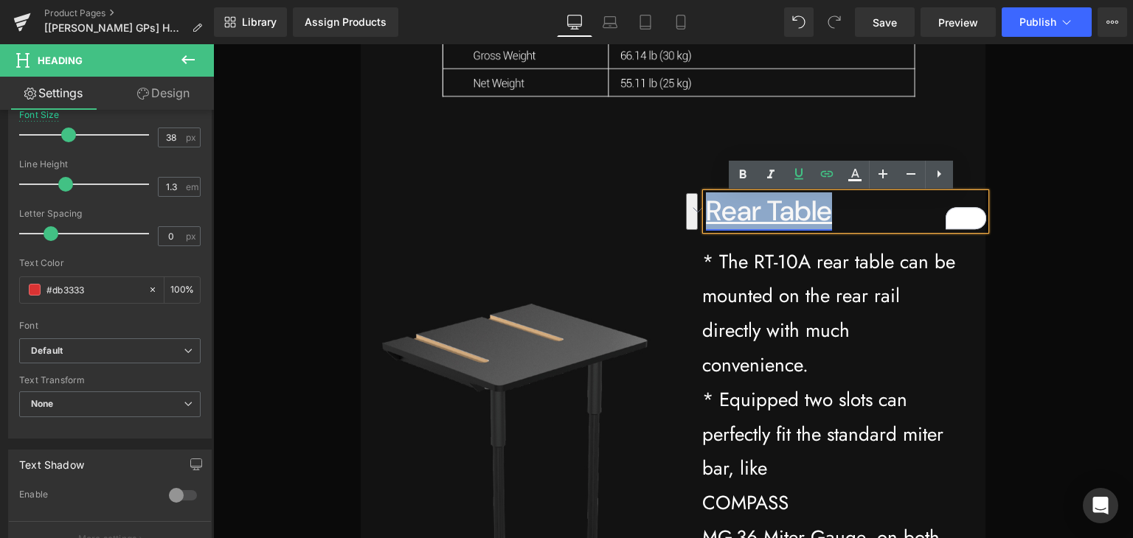
drag, startPoint x: 823, startPoint y: 213, endPoint x: 700, endPoint y: 218, distance: 123.2
click at [706, 218] on link "Rear Table" at bounding box center [769, 210] width 126 height 37
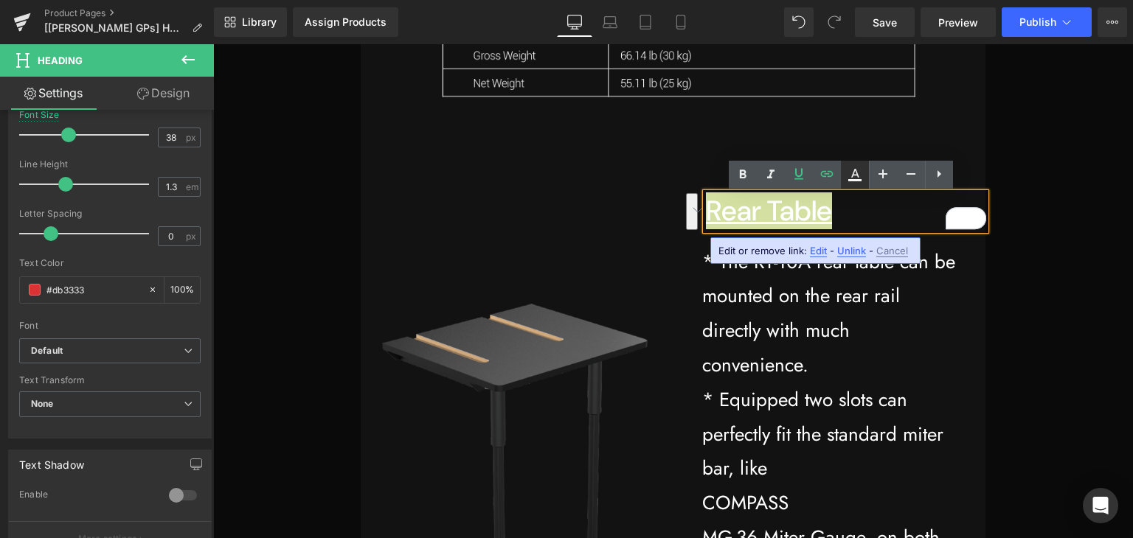
click at [853, 178] on icon at bounding box center [855, 175] width 18 height 18
type input "100"
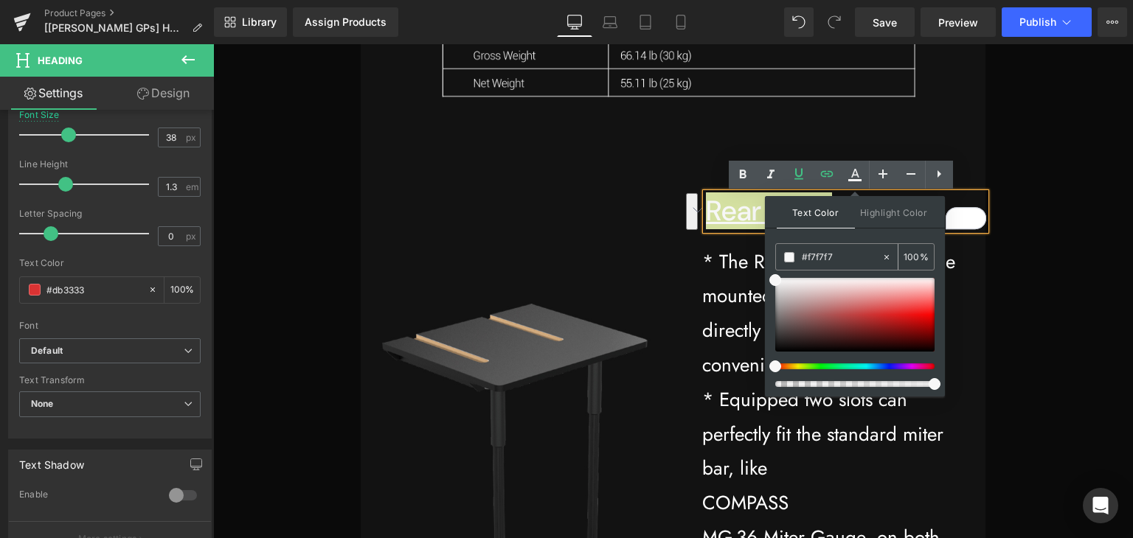
click at [836, 250] on input "#f7f7f7" at bounding box center [842, 257] width 80 height 16
click at [822, 257] on input "#f7f7f7" at bounding box center [842, 257] width 80 height 16
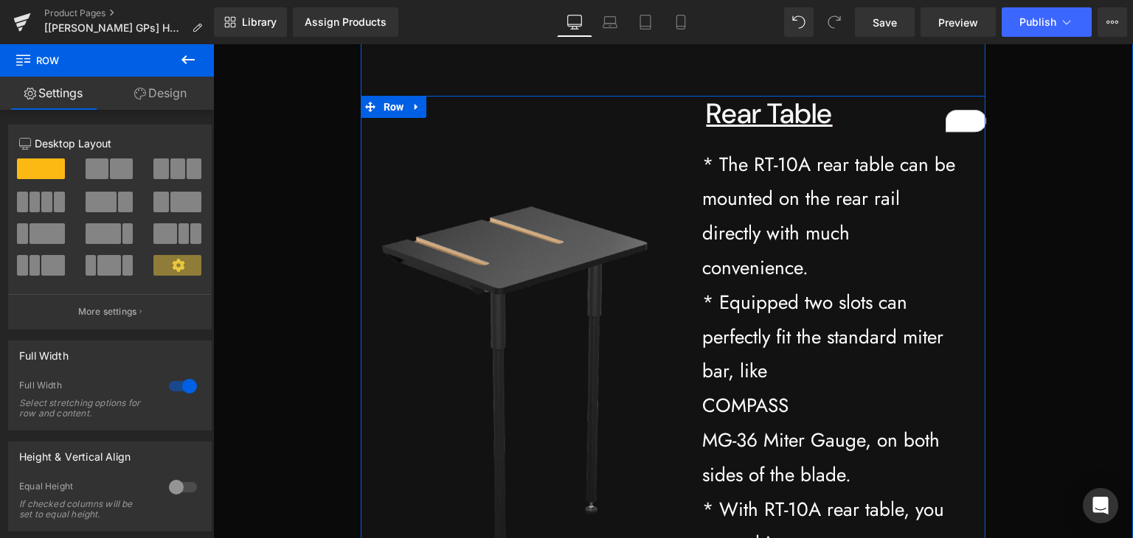
scroll to position [28834, 0]
click at [747, 121] on link "Rear Table" at bounding box center [769, 112] width 126 height 37
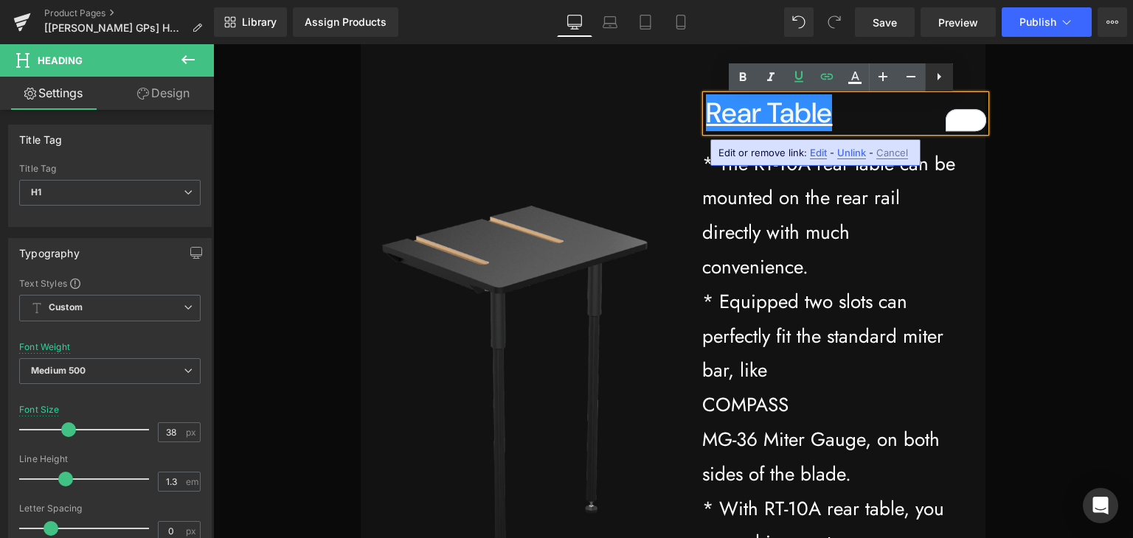
click at [936, 79] on icon at bounding box center [939, 77] width 18 height 18
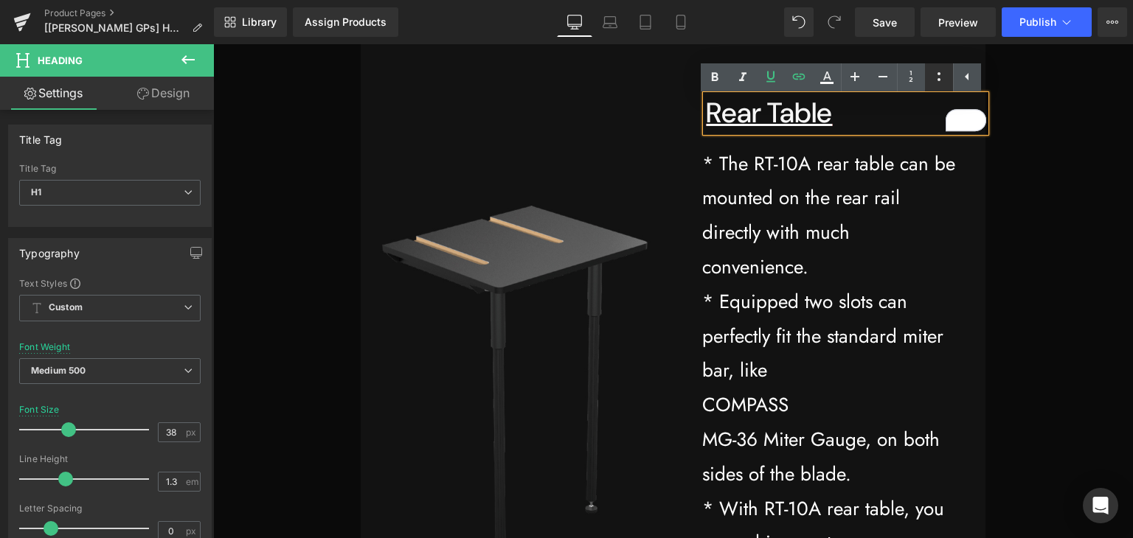
click at [932, 77] on icon at bounding box center [939, 77] width 18 height 18
click at [933, 81] on icon at bounding box center [939, 77] width 18 height 18
